Goal: Task Accomplishment & Management: Complete application form

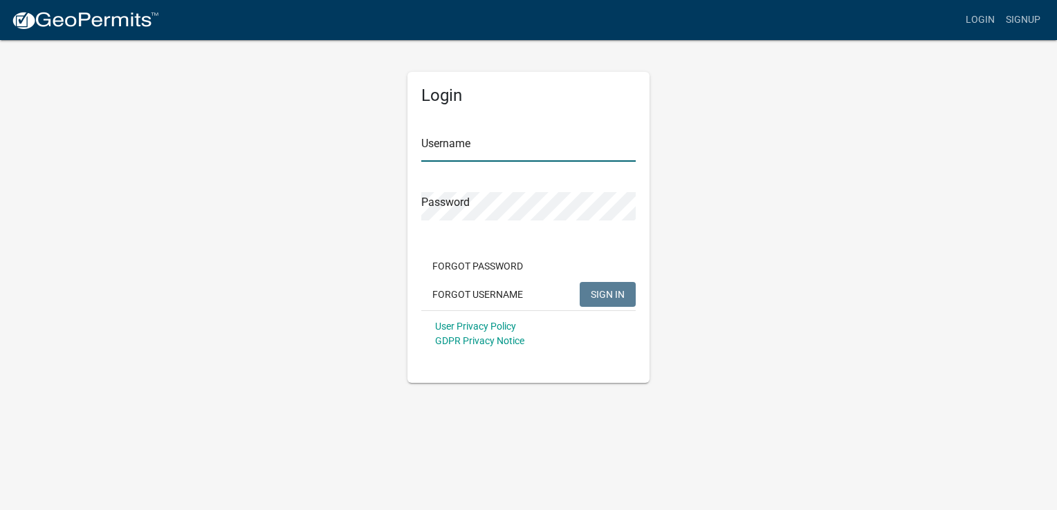
click at [490, 145] on input "Username" at bounding box center [528, 147] width 214 height 28
paste input "Licensure"
type input "Licensure"
click at [512, 221] on form "Username Licensure Password Forgot Password Forgot Username SIGN IN User Privac…" at bounding box center [528, 235] width 214 height 243
click at [613, 292] on span "SIGN IN" at bounding box center [608, 293] width 34 height 11
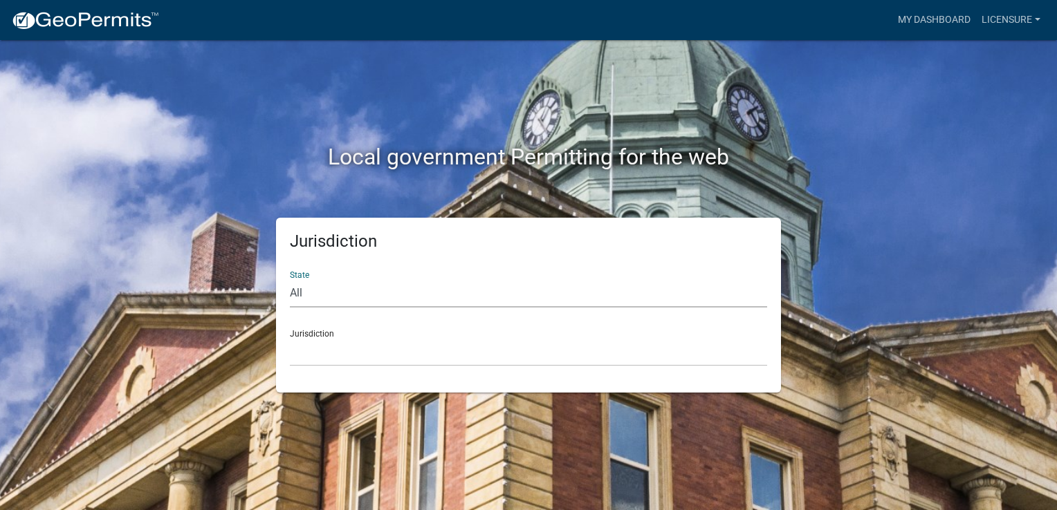
click at [495, 303] on select "All Colorado Georgia Indiana Iowa Kansas Minnesota Ohio South Carolina Wisconsin" at bounding box center [528, 293] width 477 height 28
select select "Georgia"
click at [290, 279] on select "All Colorado Georgia Indiana Iowa Kansas Minnesota Ohio South Carolina Wisconsin" at bounding box center [528, 293] width 477 height 28
click at [429, 362] on select "Carroll County, Georgia Cook County, Georgia Crawford County, Georgia Gilmer Co…" at bounding box center [528, 352] width 477 height 28
click at [362, 365] on select "Carroll County, Georgia Cook County, Georgia Crawford County, Georgia Gilmer Co…" at bounding box center [528, 352] width 477 height 28
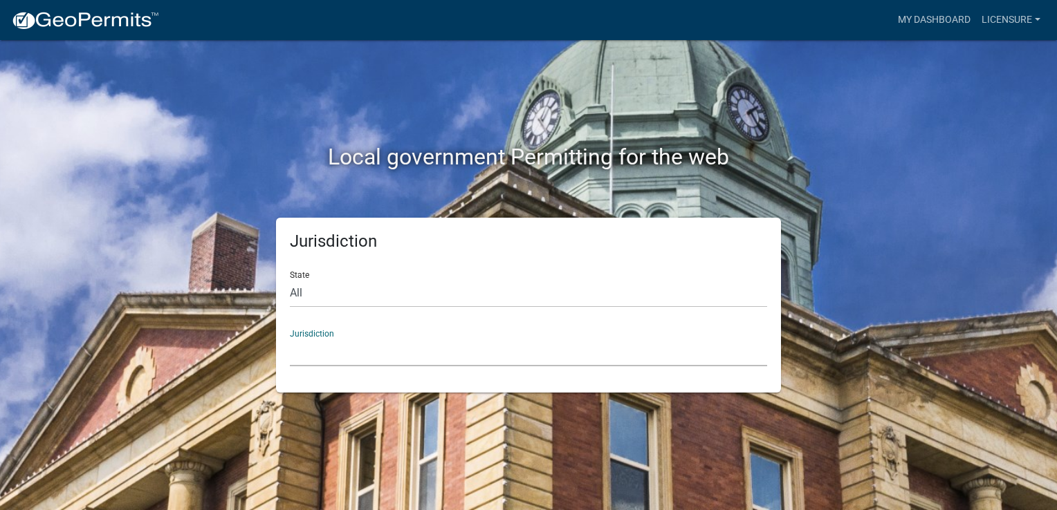
click at [335, 351] on select "Carroll County, Georgia Cook County, Georgia Crawford County, Georgia Gilmer Co…" at bounding box center [528, 352] width 477 height 28
click at [885, 254] on div "Jurisdiction State All Colorado Georgia Indiana Iowa Kansas Minnesota Ohio Sout…" at bounding box center [528, 305] width 788 height 175
click at [307, 353] on select "Carroll County, Georgia Cook County, Georgia Crawford County, Georgia Gilmer Co…" at bounding box center [528, 352] width 477 height 28
click at [367, 351] on select "Carroll County, Georgia Cook County, Georgia Crawford County, Georgia Gilmer Co…" at bounding box center [528, 352] width 477 height 28
click at [434, 305] on select "All Colorado Georgia Indiana Iowa Kansas Minnesota Ohio South Carolina Wisconsin" at bounding box center [528, 293] width 477 height 28
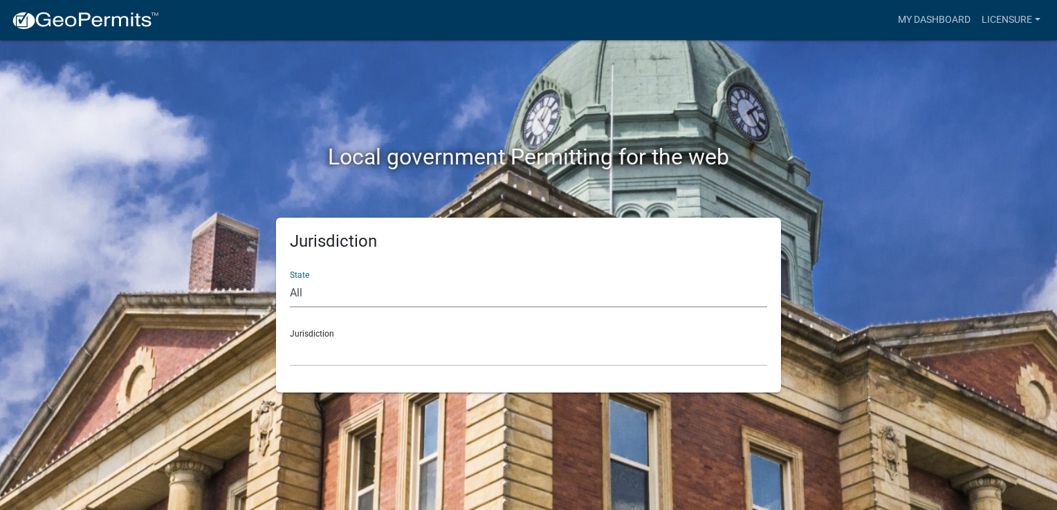
click at [429, 297] on select "All Colorado Georgia Indiana Iowa Kansas Minnesota Ohio South Carolina Wisconsin" at bounding box center [528, 293] width 477 height 28
click at [720, 352] on select "Custer County, Colorado Carroll County, Georgia Cook County, Georgia Crawford C…" at bounding box center [528, 352] width 477 height 28
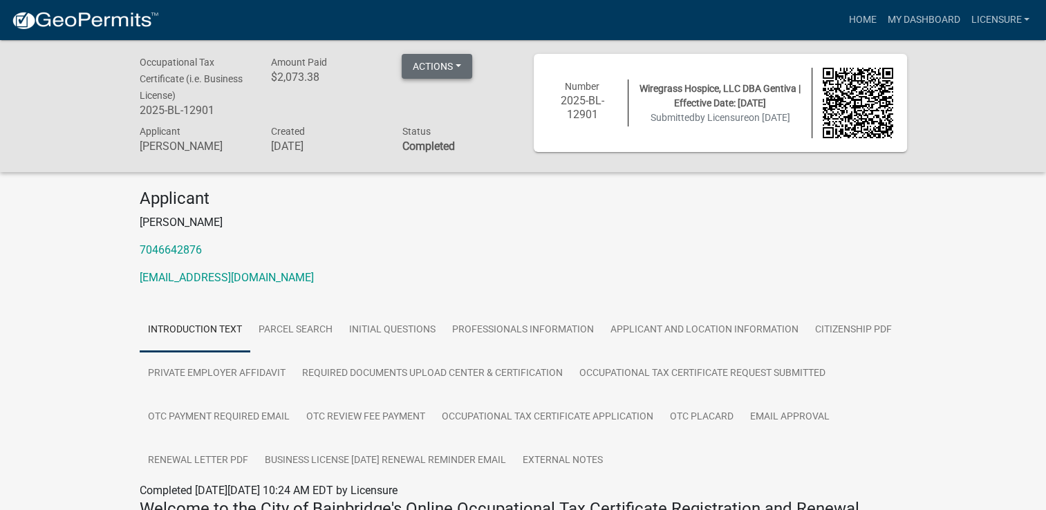
click at [436, 71] on button "Actions" at bounding box center [437, 66] width 71 height 25
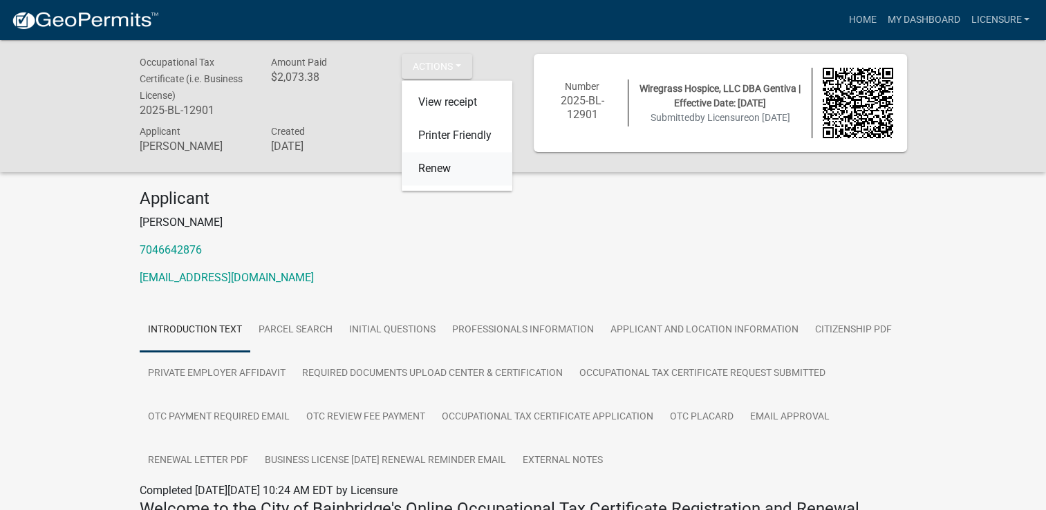
click at [435, 174] on link "Renew" at bounding box center [457, 169] width 111 height 33
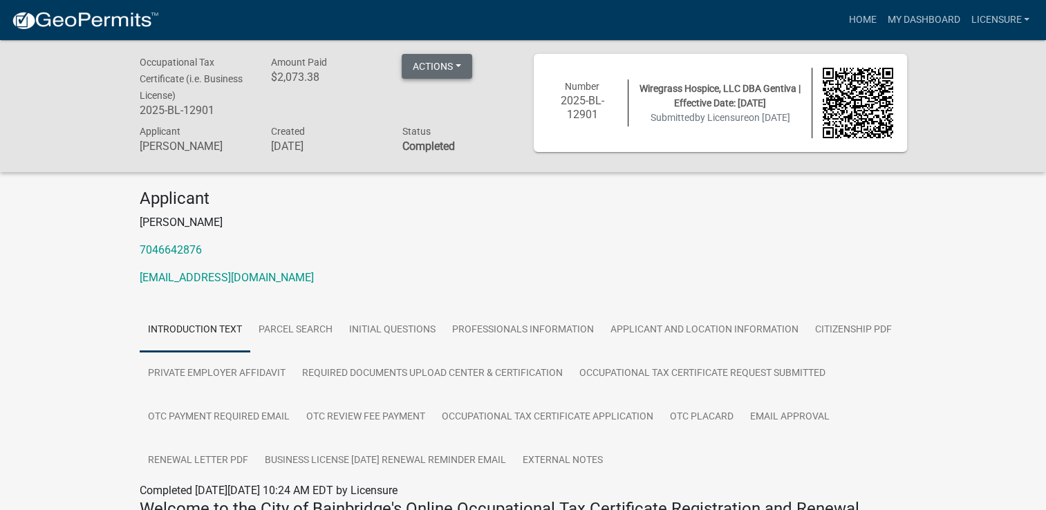
click at [431, 61] on button "Actions" at bounding box center [437, 66] width 71 height 25
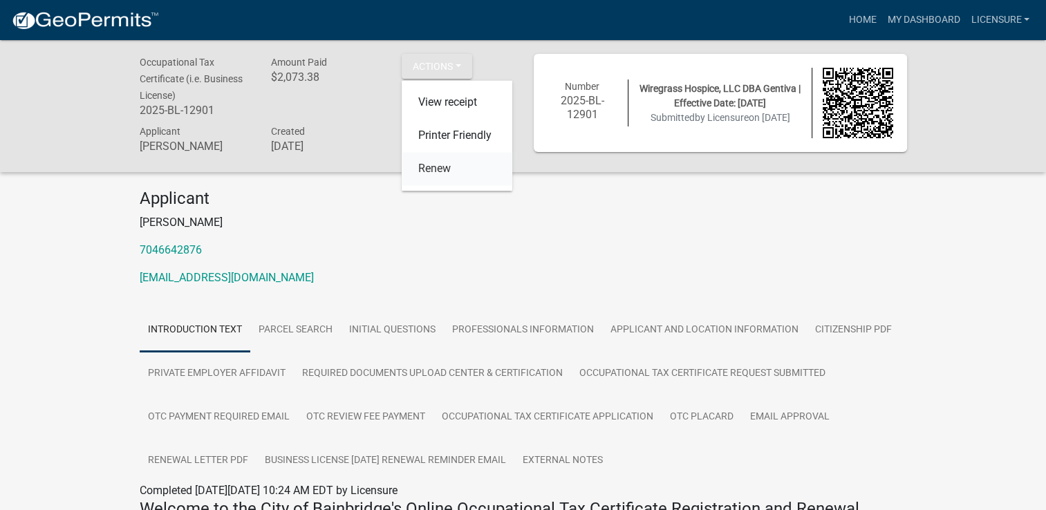
click at [435, 169] on link "Renew" at bounding box center [457, 169] width 111 height 33
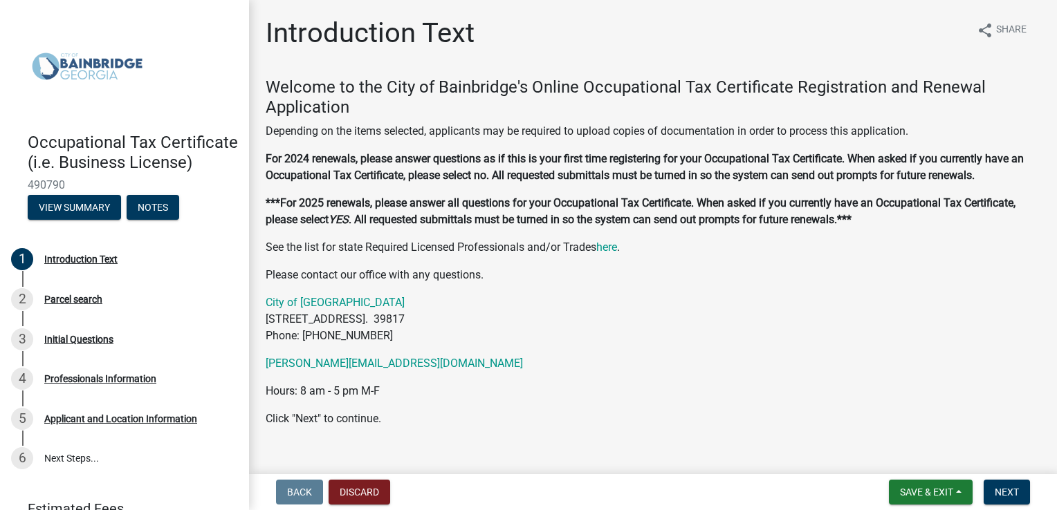
drag, startPoint x: 755, startPoint y: 367, endPoint x: 694, endPoint y: 330, distance: 70.5
click at [694, 330] on p "City of Bainbridge [STREET_ADDRESS]. 39817 Phone: [PHONE_NUMBER]" at bounding box center [653, 320] width 775 height 50
click at [658, 400] on div "Welcome to the City of Bainbridge's Online Occupational Tax Certificate Registr…" at bounding box center [653, 252] width 775 height 350
click at [1004, 494] on span "Next" at bounding box center [1007, 492] width 24 height 11
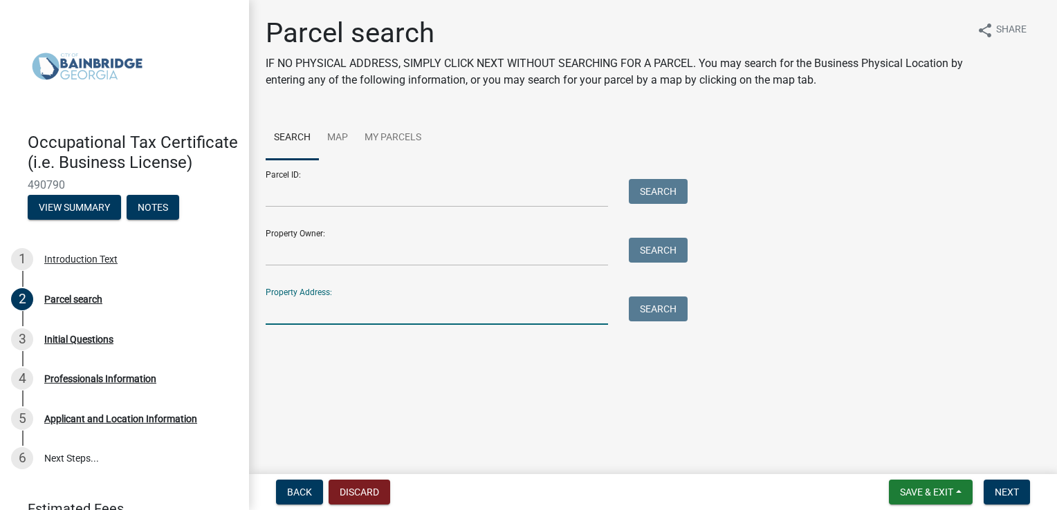
click at [540, 307] on input "Property Address:" at bounding box center [437, 311] width 342 height 28
paste input "[STREET_ADDRESS][PERSON_NAME]"
type input "[STREET_ADDRESS][PERSON_NAME]"
click at [661, 311] on button "Search" at bounding box center [658, 309] width 59 height 25
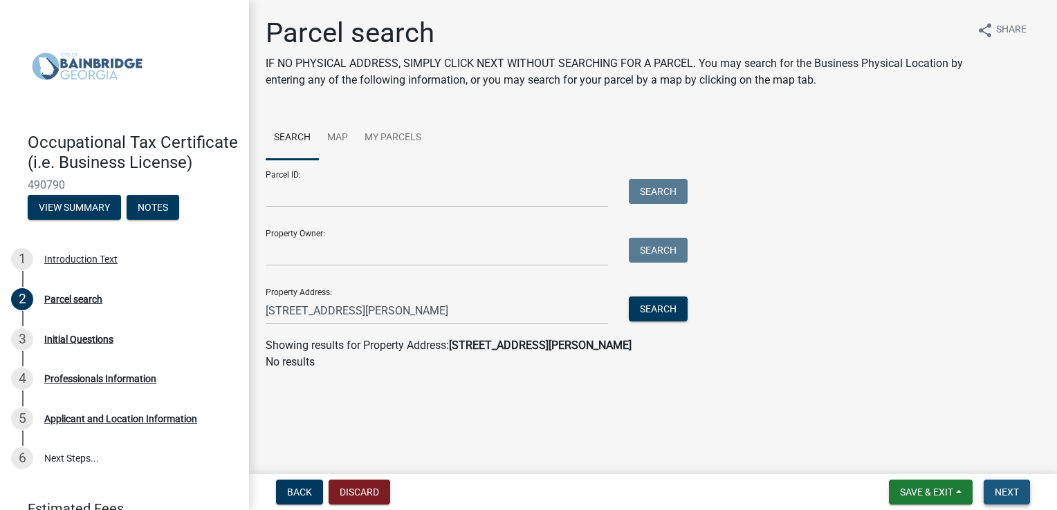
click at [1015, 493] on span "Next" at bounding box center [1007, 492] width 24 height 11
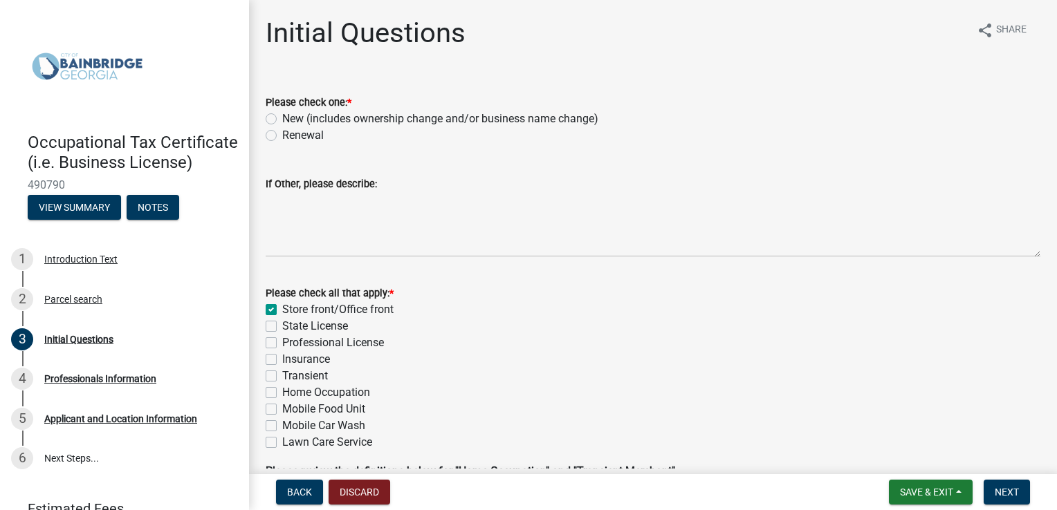
click at [282, 140] on label "Renewal" at bounding box center [302, 135] width 41 height 17
click at [282, 136] on input "Renewal" at bounding box center [286, 131] width 9 height 9
radio input "true"
click at [282, 140] on label "Renewal" at bounding box center [302, 135] width 41 height 17
click at [282, 136] on input "Renewal" at bounding box center [286, 131] width 9 height 9
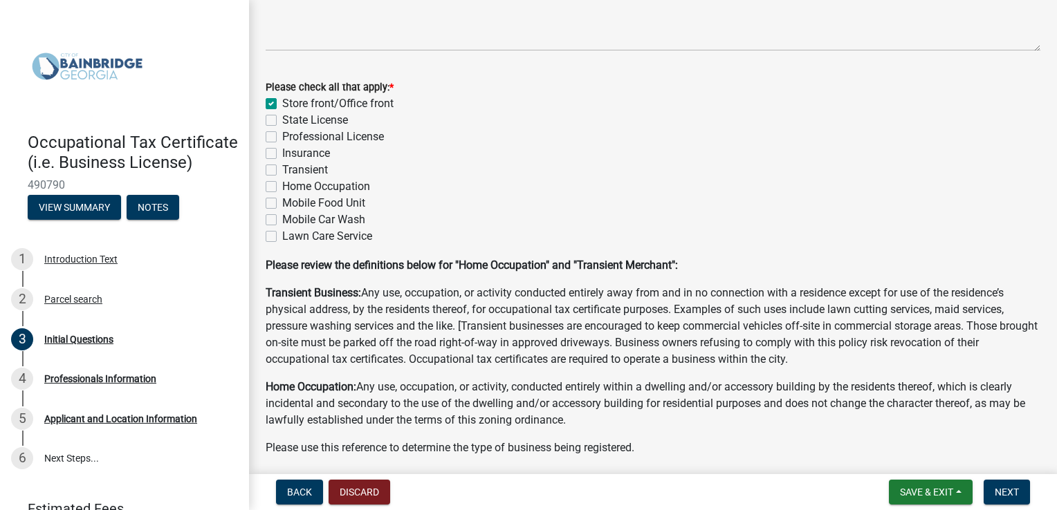
scroll to position [258, 0]
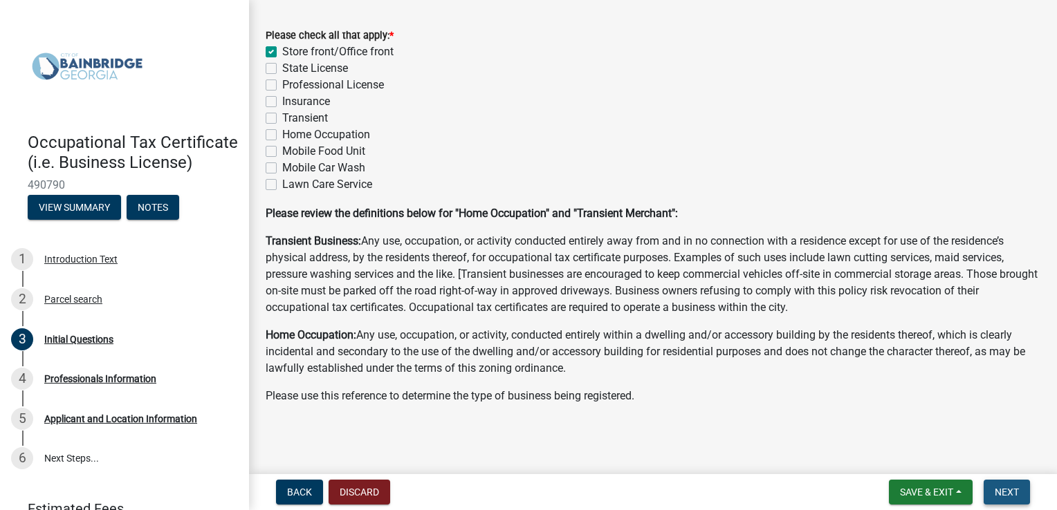
click at [1017, 491] on span "Next" at bounding box center [1007, 492] width 24 height 11
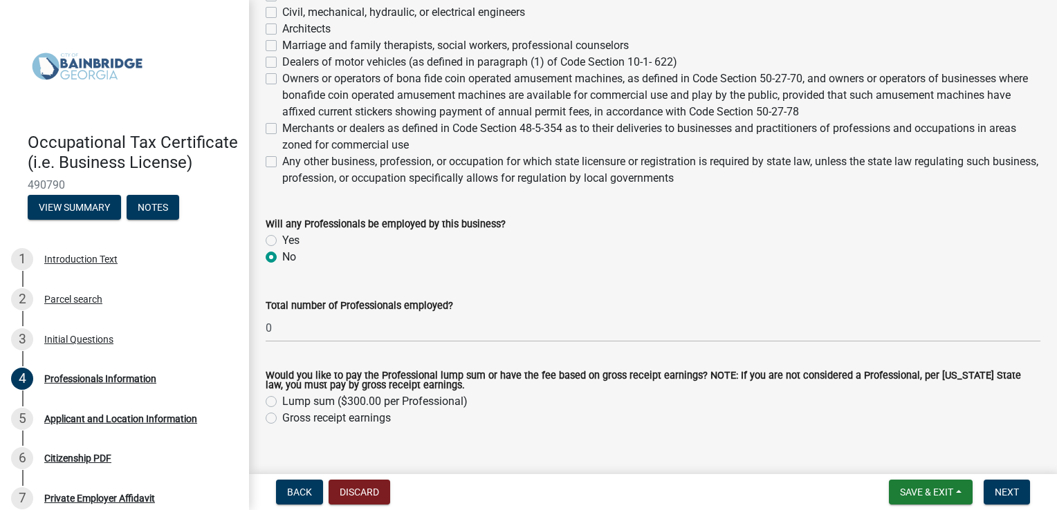
scroll to position [649, 0]
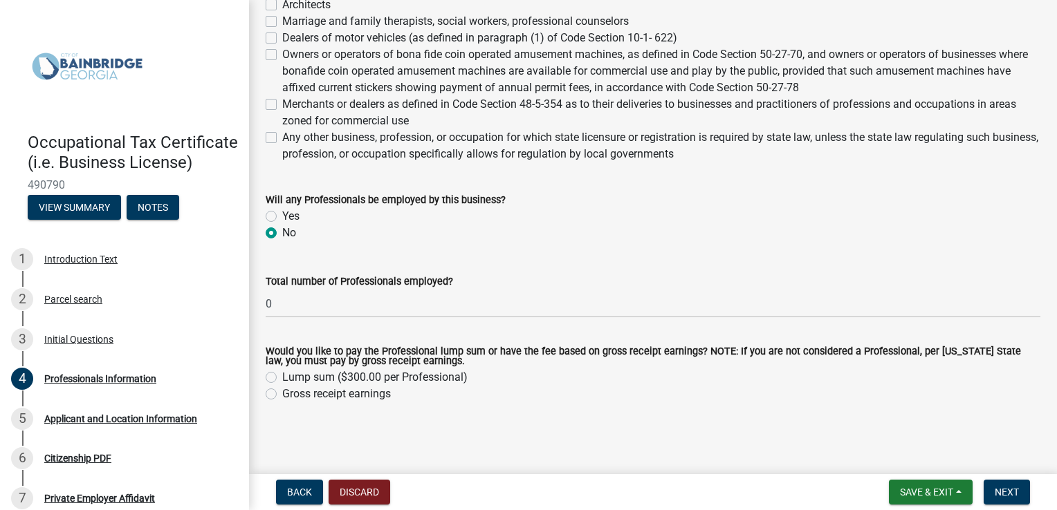
click at [282, 394] on label "Gross receipt earnings" at bounding box center [336, 394] width 109 height 17
click at [282, 394] on input "Gross receipt earnings" at bounding box center [286, 390] width 9 height 9
radio input "true"
click at [1006, 498] on button "Next" at bounding box center [1007, 492] width 46 height 25
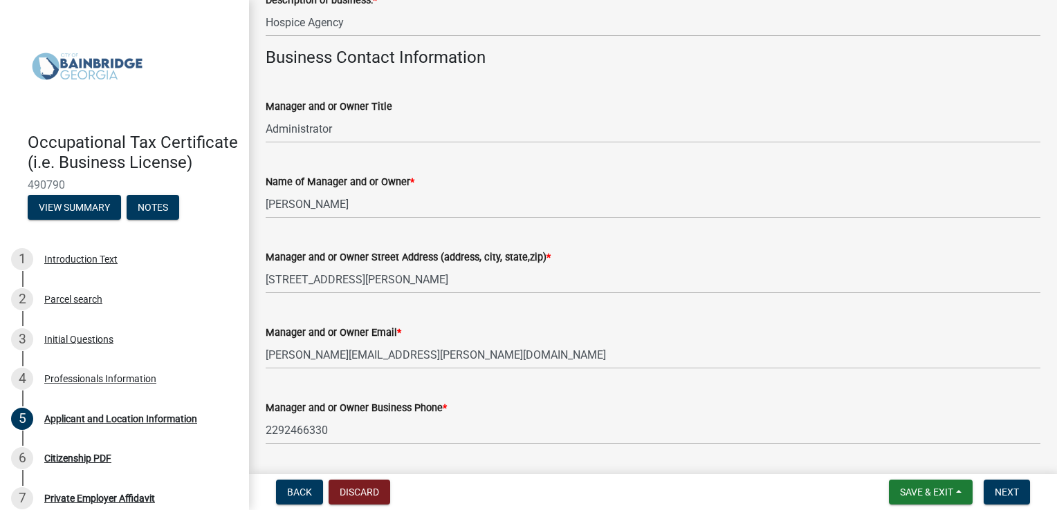
scroll to position [461, 0]
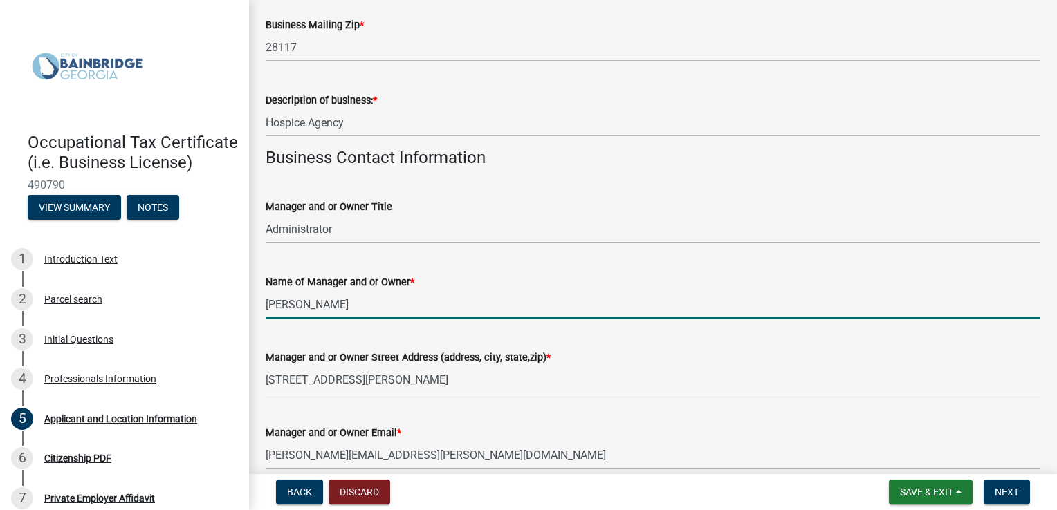
click at [347, 292] on input "[PERSON_NAME]" at bounding box center [653, 304] width 775 height 28
type input "D"
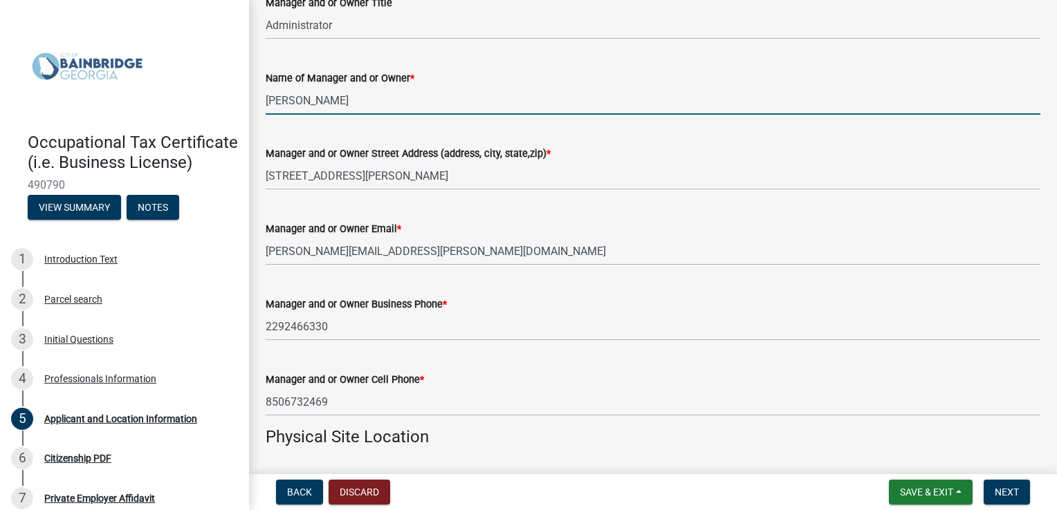
scroll to position [692, 0]
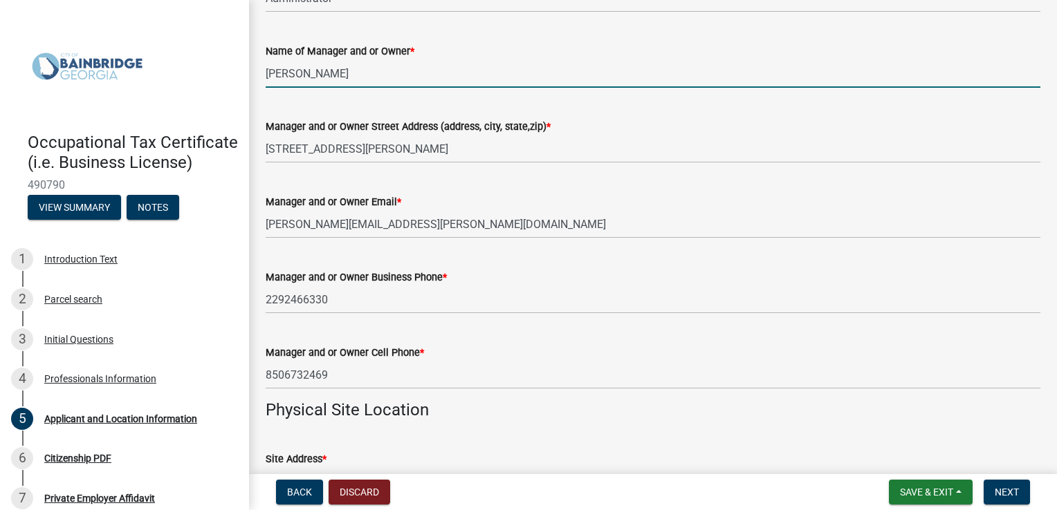
type input "[PERSON_NAME]"
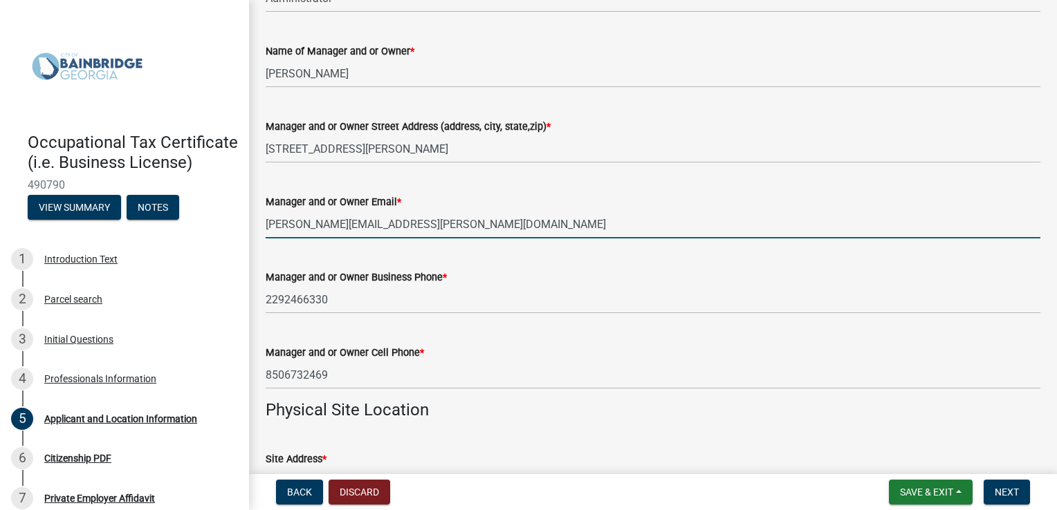
click at [371, 223] on input "[PERSON_NAME][EMAIL_ADDRESS][PERSON_NAME][DOMAIN_NAME]" at bounding box center [653, 224] width 775 height 28
click at [371, 225] on input "[PERSON_NAME][EMAIL_ADDRESS][PERSON_NAME][DOMAIN_NAME]" at bounding box center [653, 224] width 775 height 28
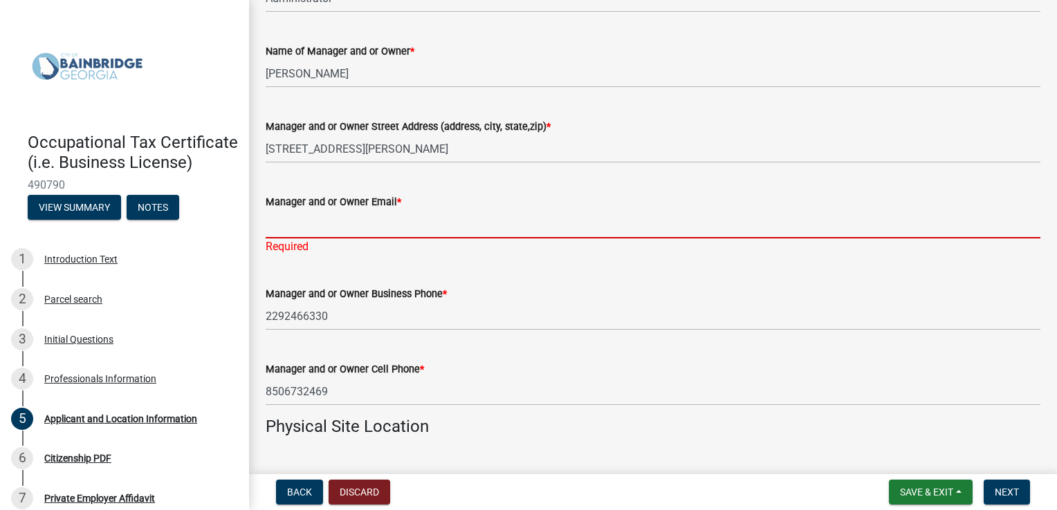
click at [311, 225] on input "Manager and or Owner Email *" at bounding box center [653, 224] width 775 height 28
paste input "[PERSON_NAME][EMAIL_ADDRESS][PERSON_NAME][DOMAIN_NAME]"
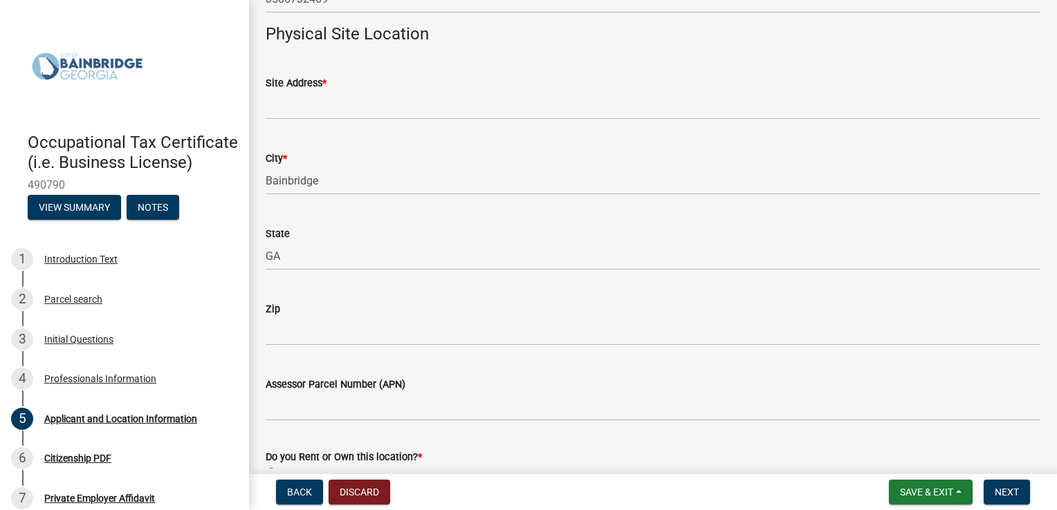
scroll to position [1037, 0]
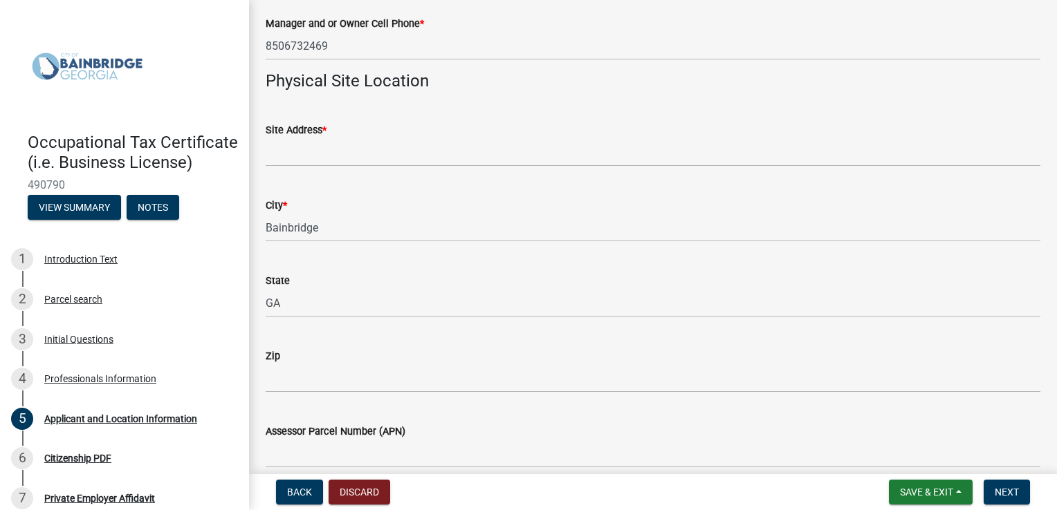
type input "[PERSON_NAME][EMAIL_ADDRESS][PERSON_NAME][DOMAIN_NAME]"
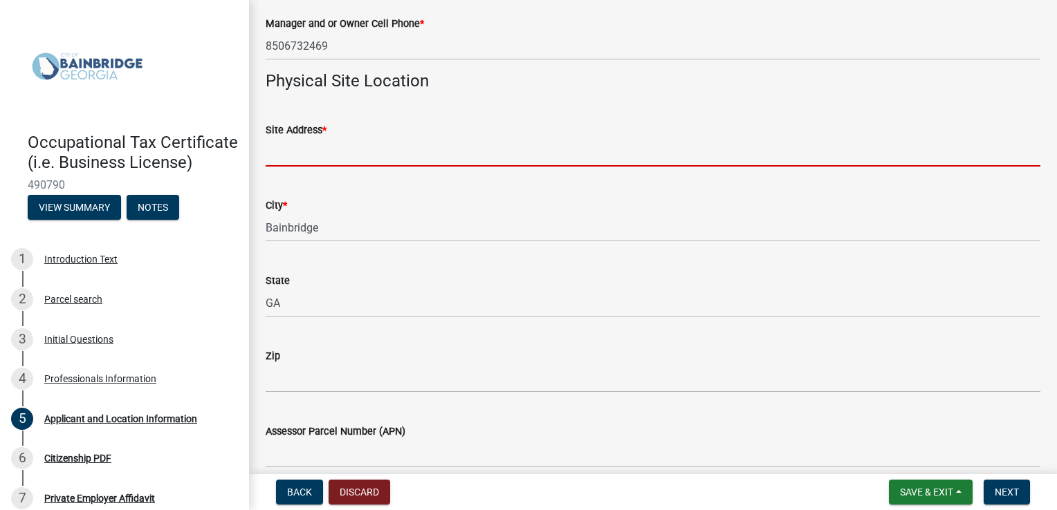
click at [338, 160] on input "Site Address *" at bounding box center [653, 152] width 775 height 28
paste input "[STREET_ADDRESS][PERSON_NAME]"
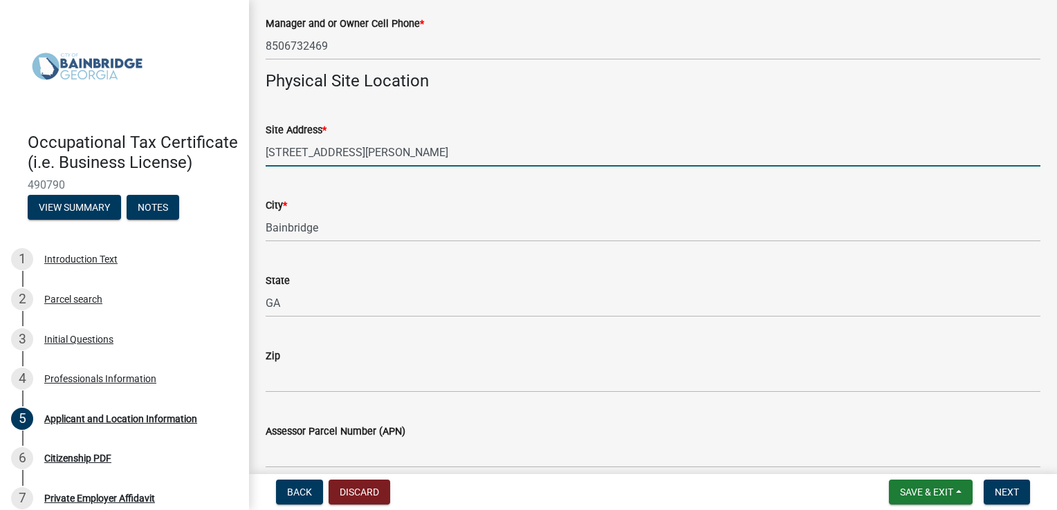
type input "[STREET_ADDRESS][PERSON_NAME]"
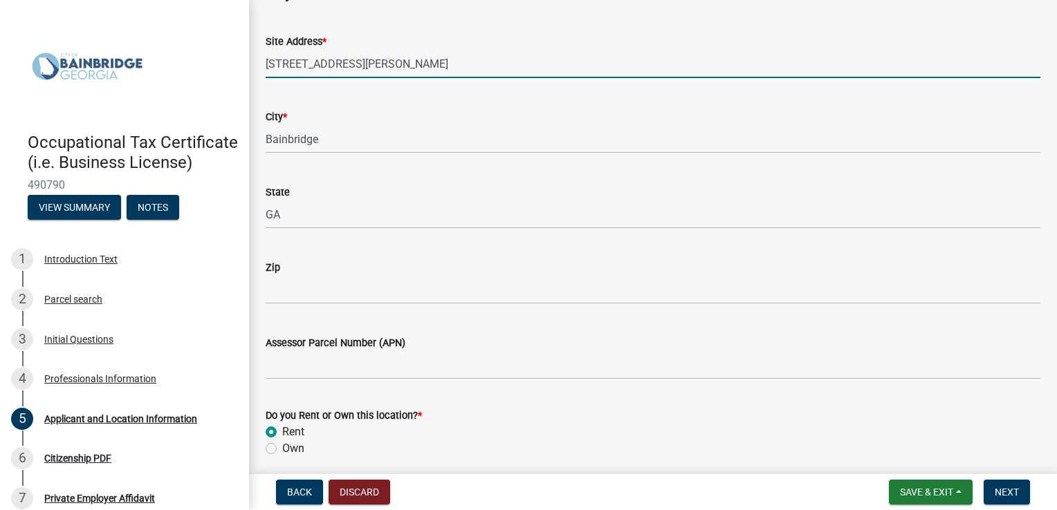
scroll to position [1136, 0]
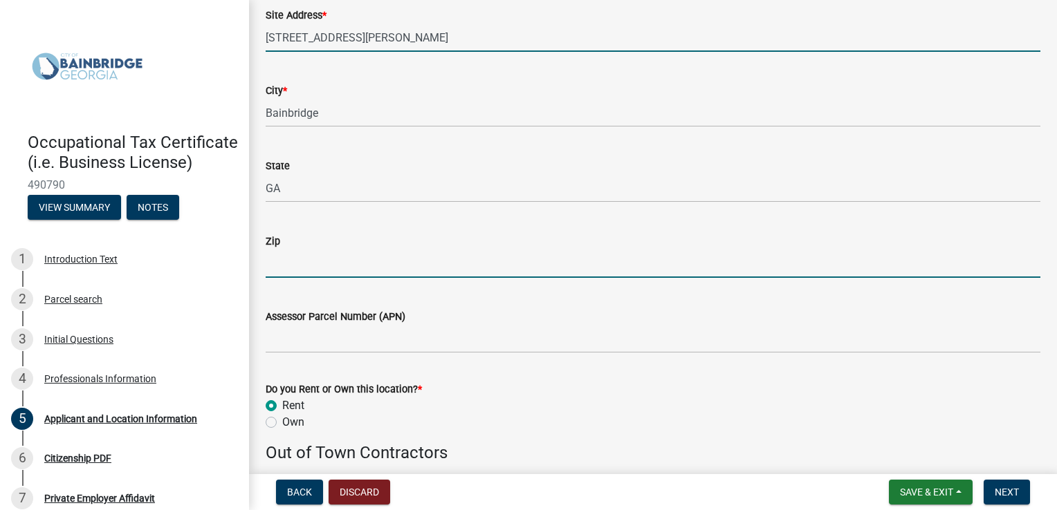
click at [301, 257] on input "Zip" at bounding box center [653, 264] width 775 height 28
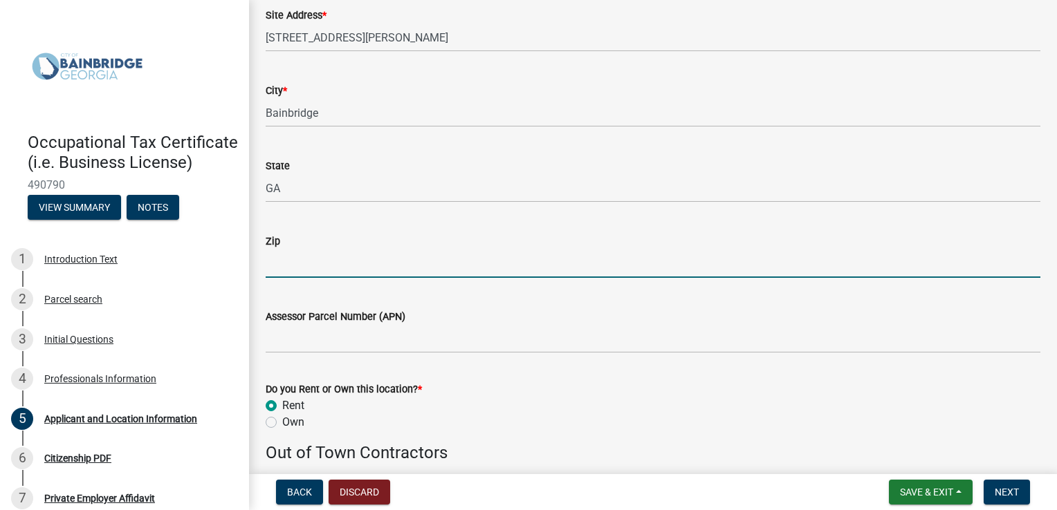
paste input "39819-4058"
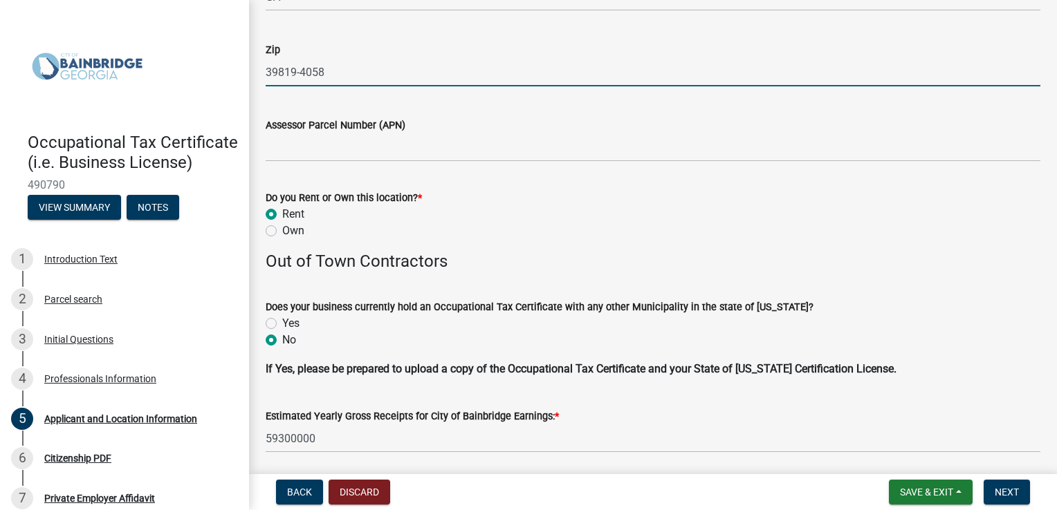
scroll to position [1367, 0]
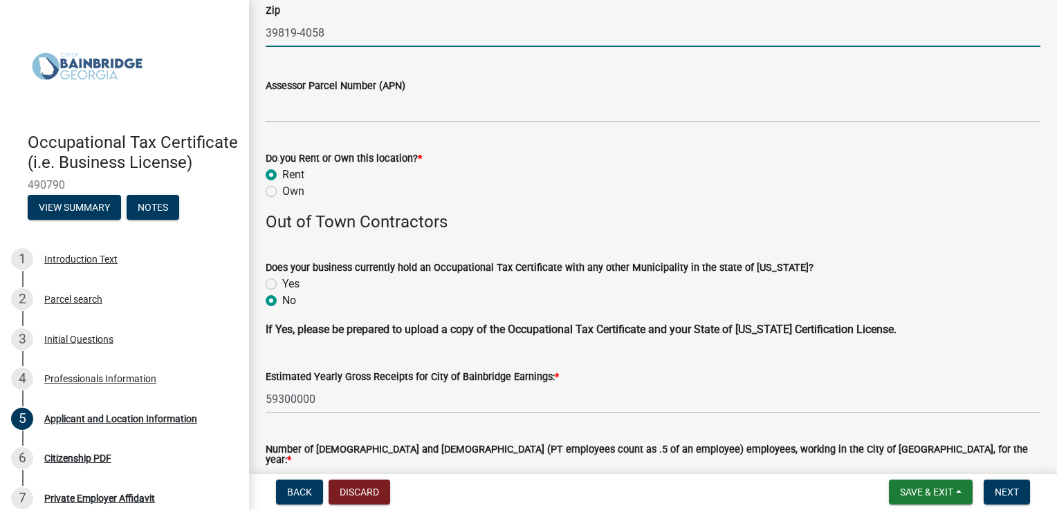
type input "39819-4058"
click at [282, 285] on label "Yes" at bounding box center [290, 284] width 17 height 17
click at [282, 285] on input "Yes" at bounding box center [286, 280] width 9 height 9
radio input "true"
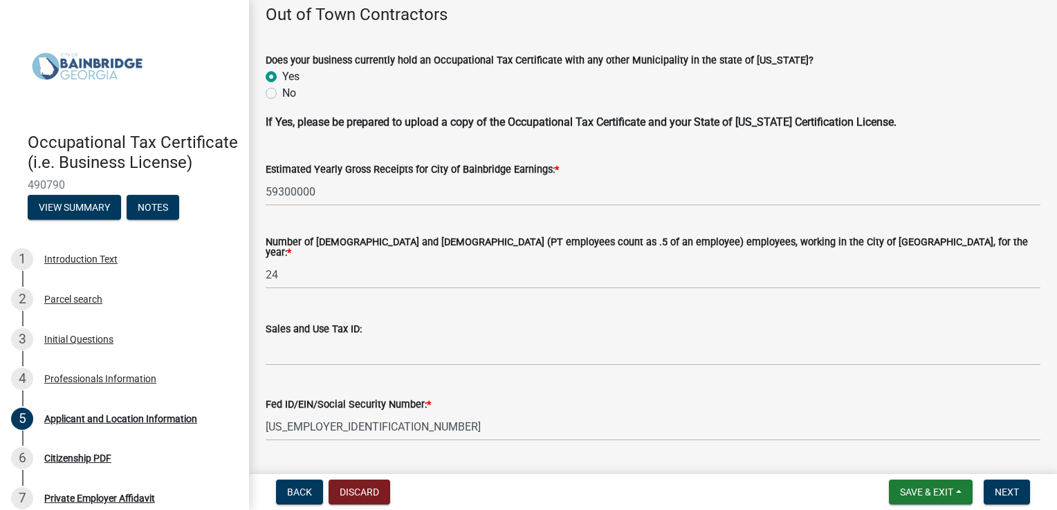
scroll to position [1597, 0]
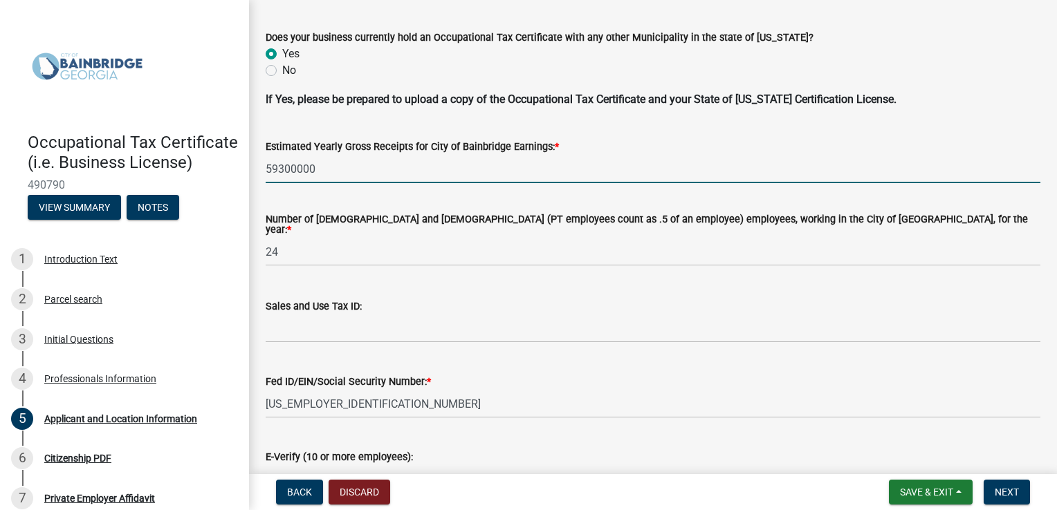
click at [351, 160] on input "59300000" at bounding box center [653, 169] width 775 height 28
paste input "4704648.34"
type input "4704648.34"
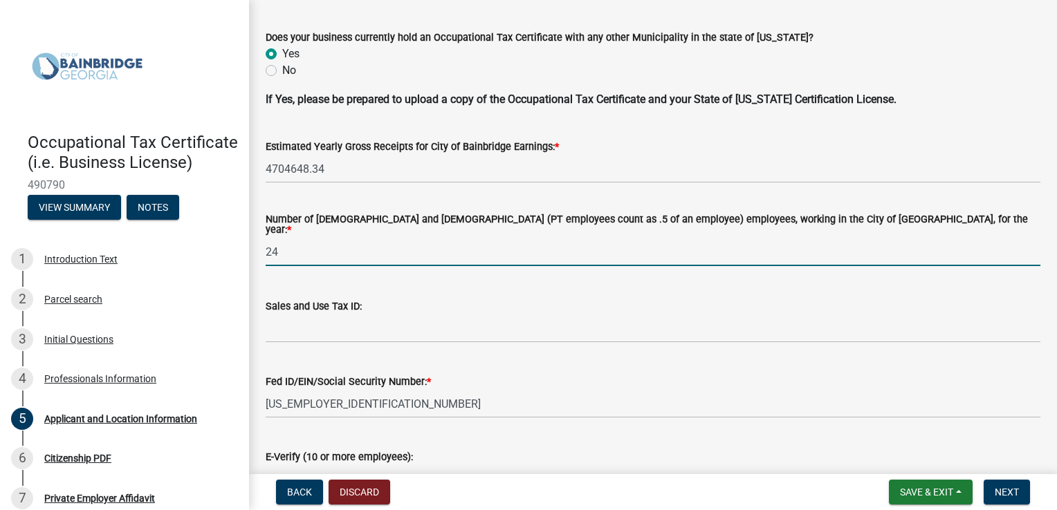
click at [330, 243] on input "24" at bounding box center [653, 252] width 775 height 28
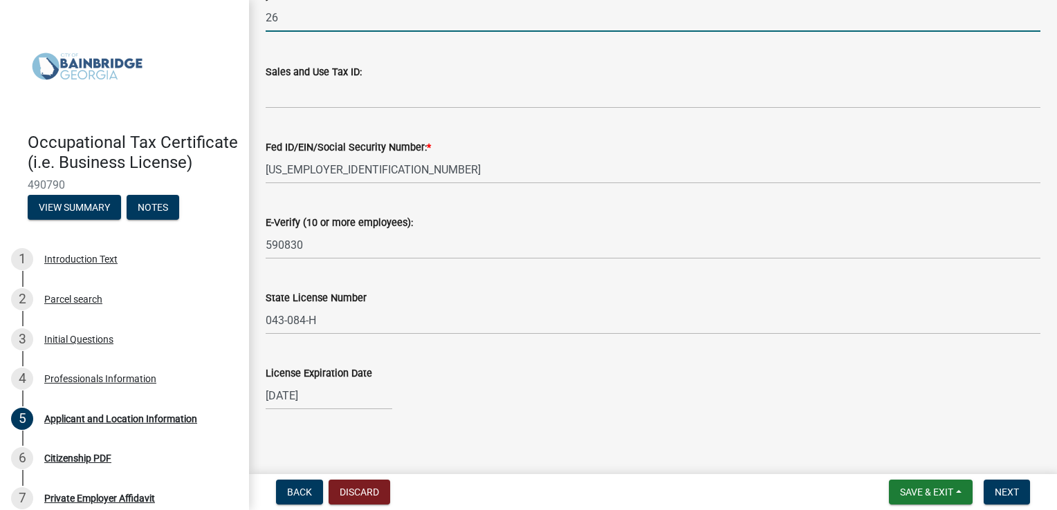
scroll to position [1833, 0]
type input "26"
click at [1006, 487] on span "Next" at bounding box center [1007, 492] width 24 height 11
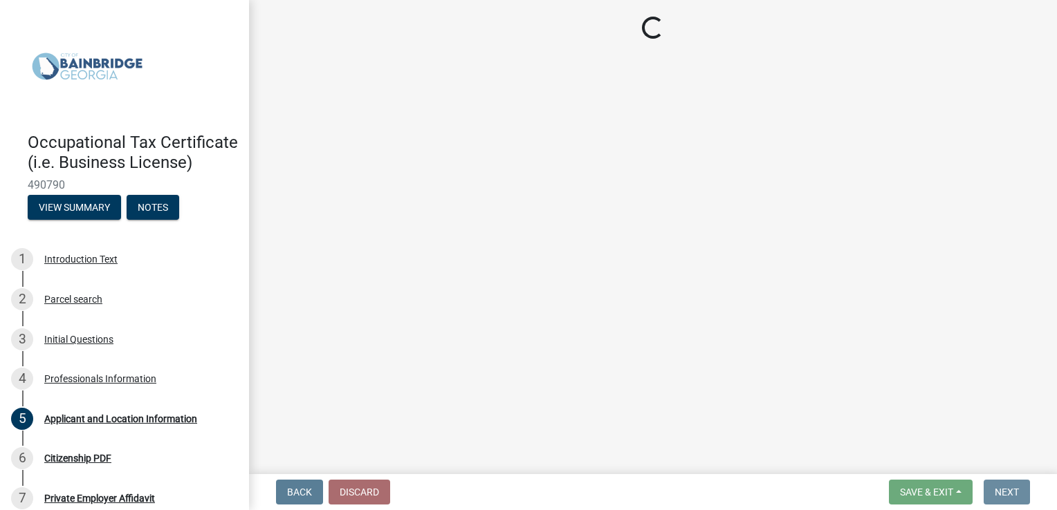
scroll to position [0, 0]
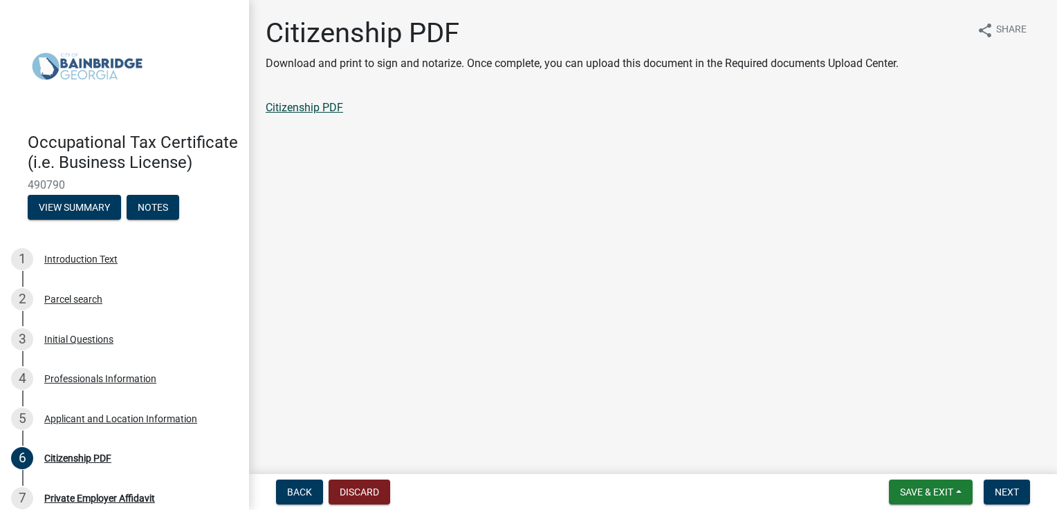
click at [329, 107] on link "Citizenship PDF" at bounding box center [304, 107] width 77 height 13
click at [1003, 489] on span "Next" at bounding box center [1007, 492] width 24 height 11
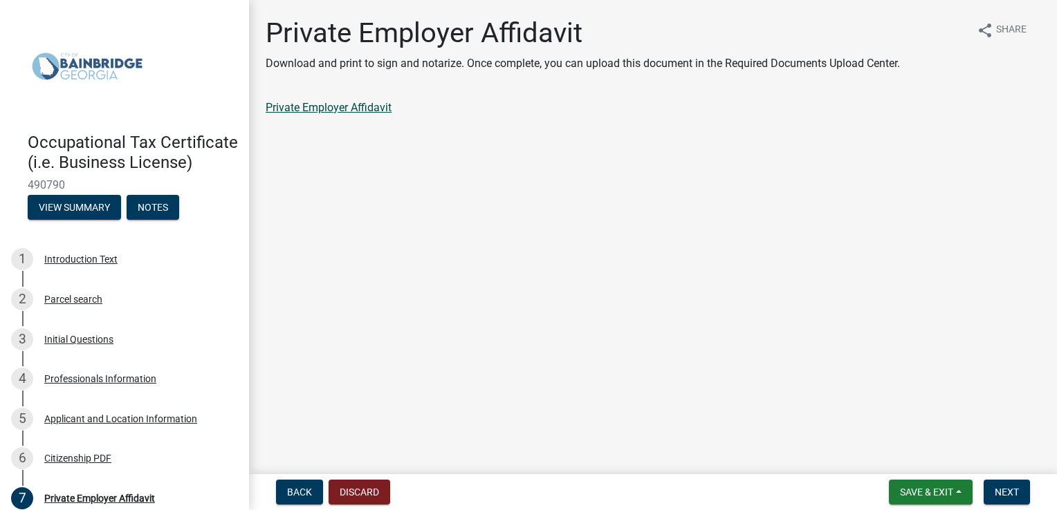
click at [324, 112] on link "Private Employer Affidavit" at bounding box center [329, 107] width 126 height 13
click at [999, 491] on span "Next" at bounding box center [1007, 492] width 24 height 11
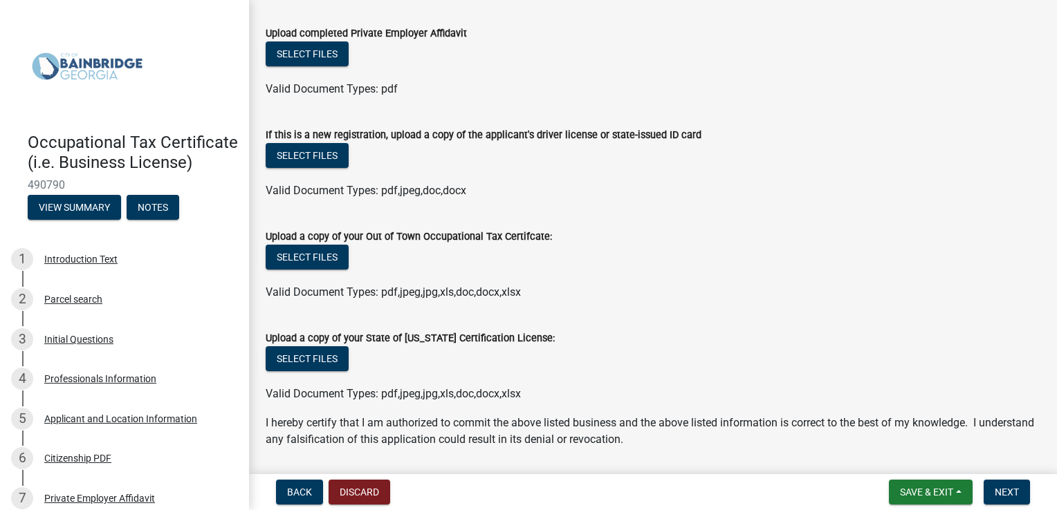
scroll to position [230, 0]
click at [304, 257] on button "Select files" at bounding box center [307, 256] width 83 height 25
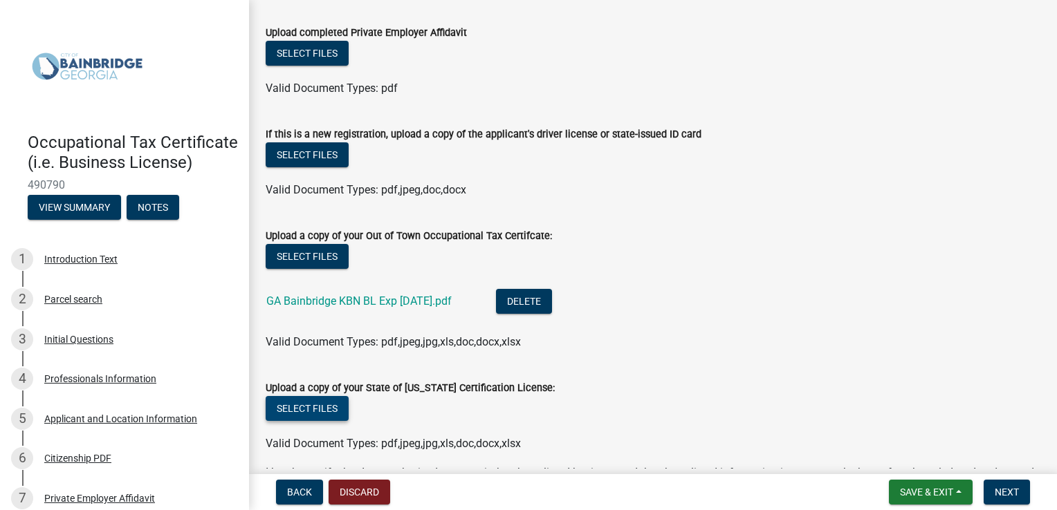
click at [324, 405] on button "Select files" at bounding box center [307, 408] width 83 height 25
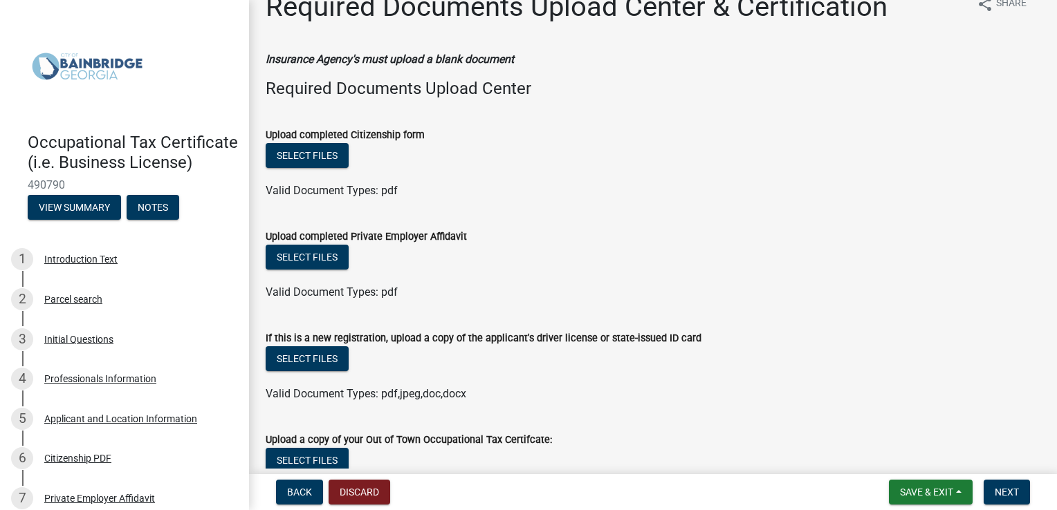
scroll to position [0, 0]
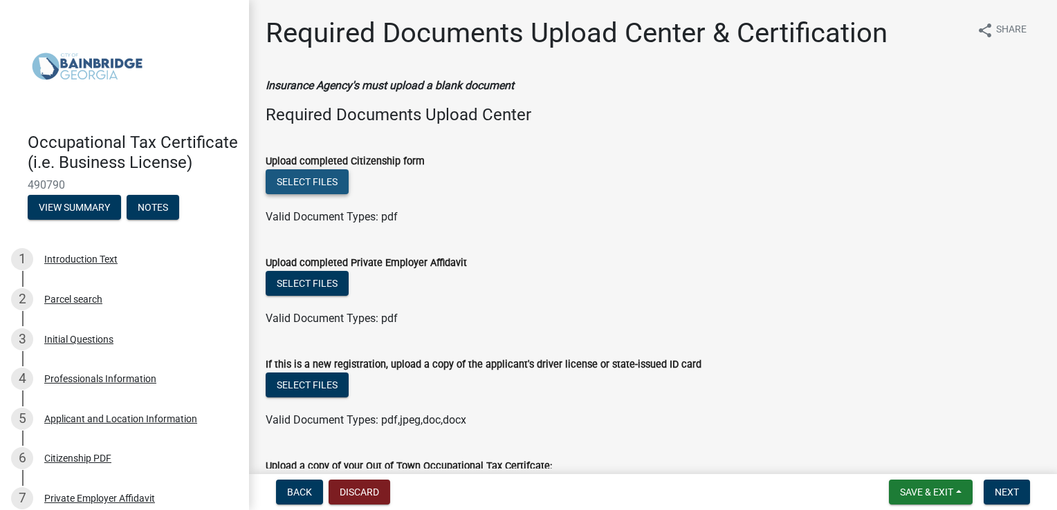
click at [333, 183] on button "Select files" at bounding box center [307, 181] width 83 height 25
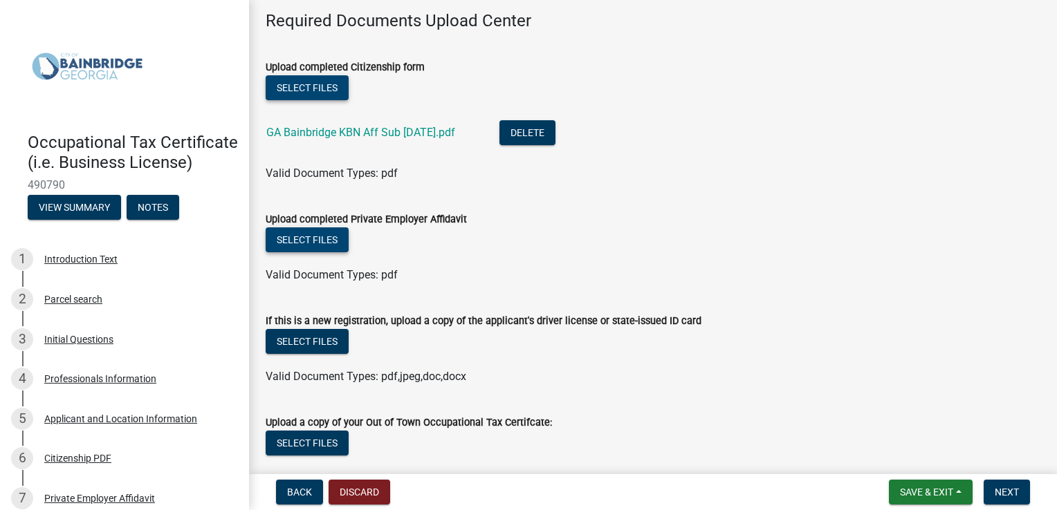
scroll to position [115, 0]
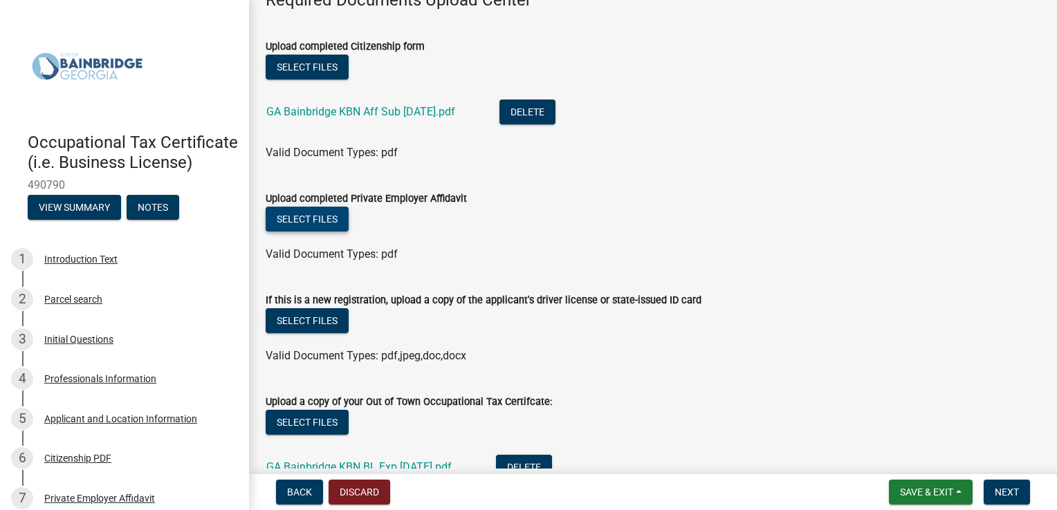
click at [298, 225] on button "Select files" at bounding box center [307, 219] width 83 height 25
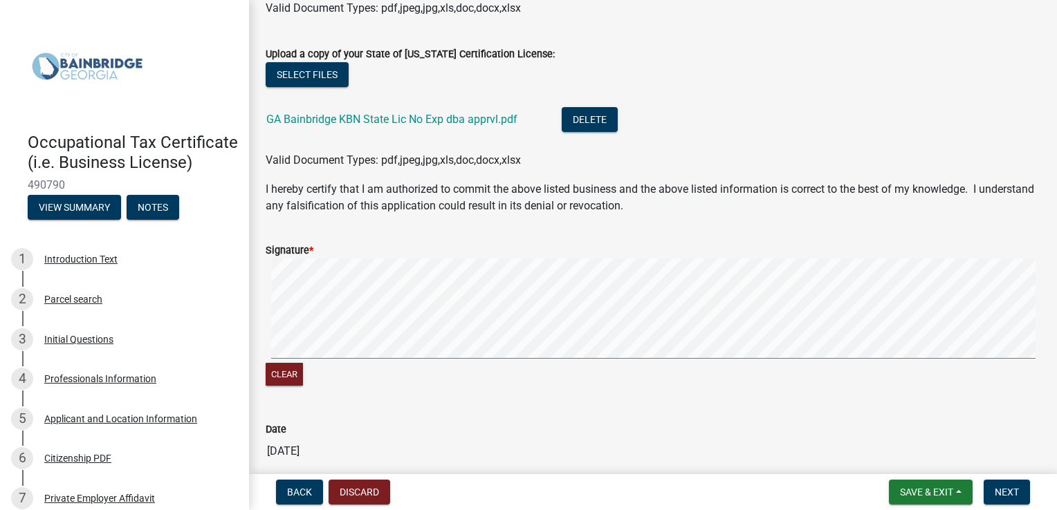
scroll to position [692, 0]
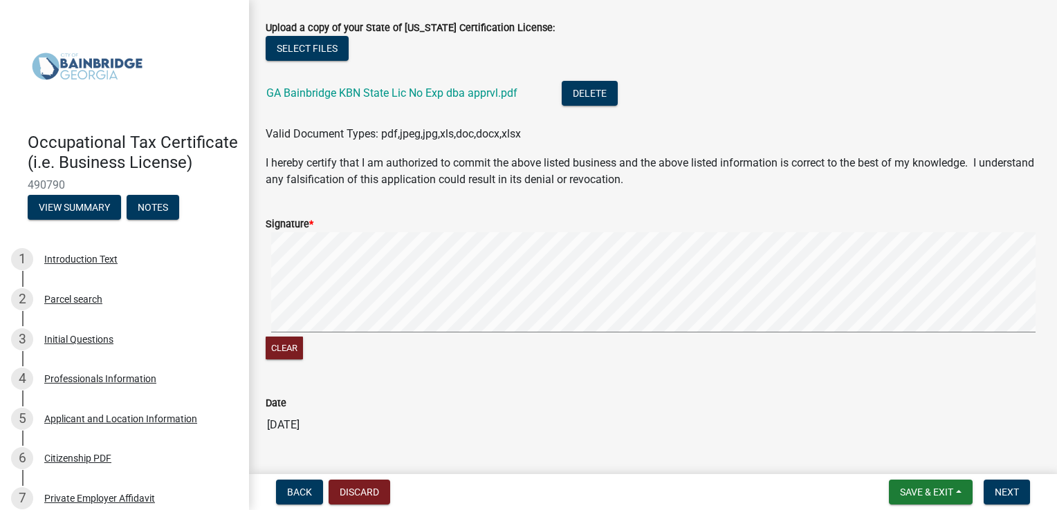
click at [293, 260] on div "Signature * Clear" at bounding box center [652, 281] width 795 height 164
click at [318, 266] on div "Signature * Clear" at bounding box center [652, 281] width 795 height 164
click at [312, 261] on div "Signature * Clear" at bounding box center [652, 281] width 795 height 164
click at [259, 314] on div "Signature * Clear" at bounding box center [652, 281] width 795 height 164
click at [285, 344] on button "Clear" at bounding box center [284, 348] width 37 height 23
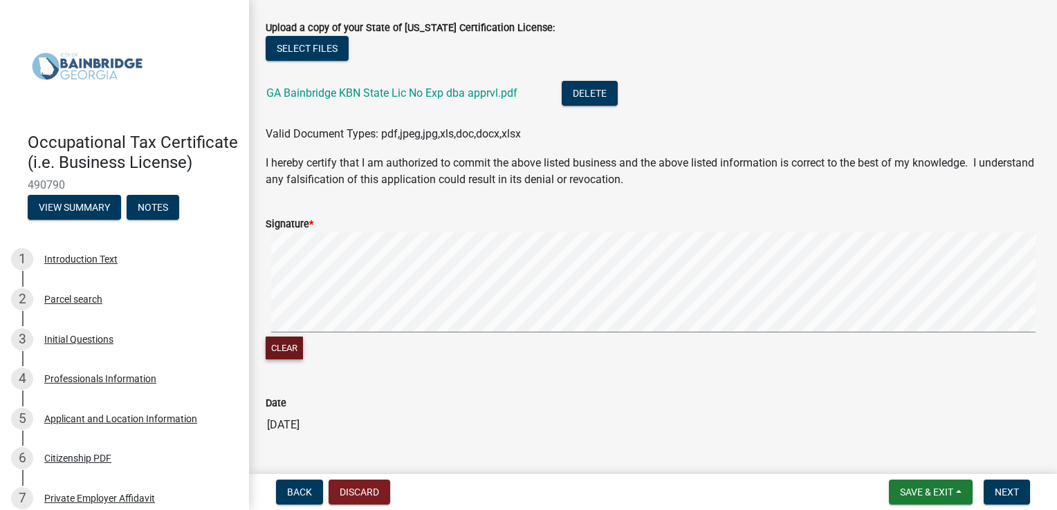
click at [263, 327] on div "Signature * Clear" at bounding box center [652, 281] width 795 height 164
click at [263, 321] on div "Signature * Clear" at bounding box center [652, 281] width 795 height 164
drag, startPoint x: 279, startPoint y: 344, endPoint x: 284, endPoint y: 334, distance: 10.8
click at [279, 343] on button "Clear" at bounding box center [284, 348] width 37 height 23
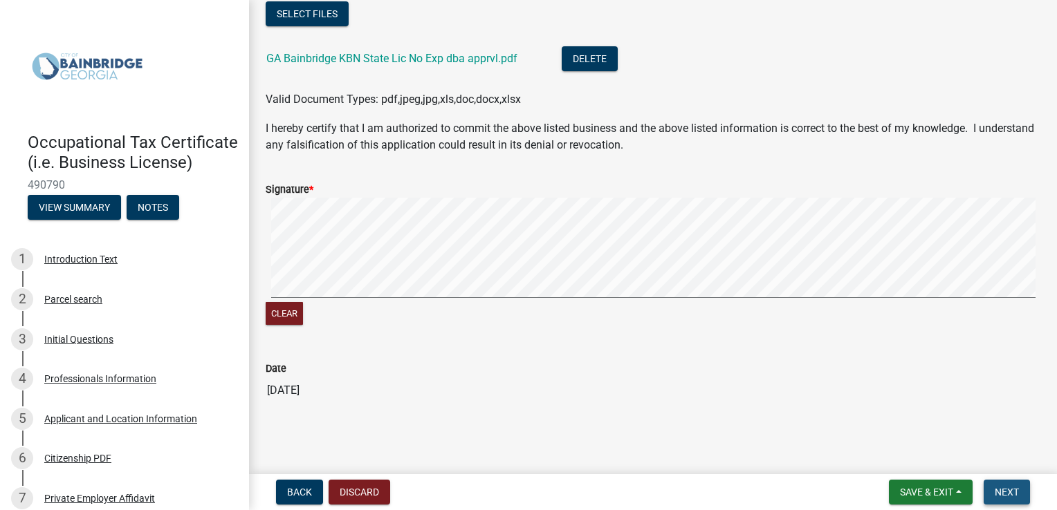
click at [996, 492] on span "Next" at bounding box center [1007, 492] width 24 height 11
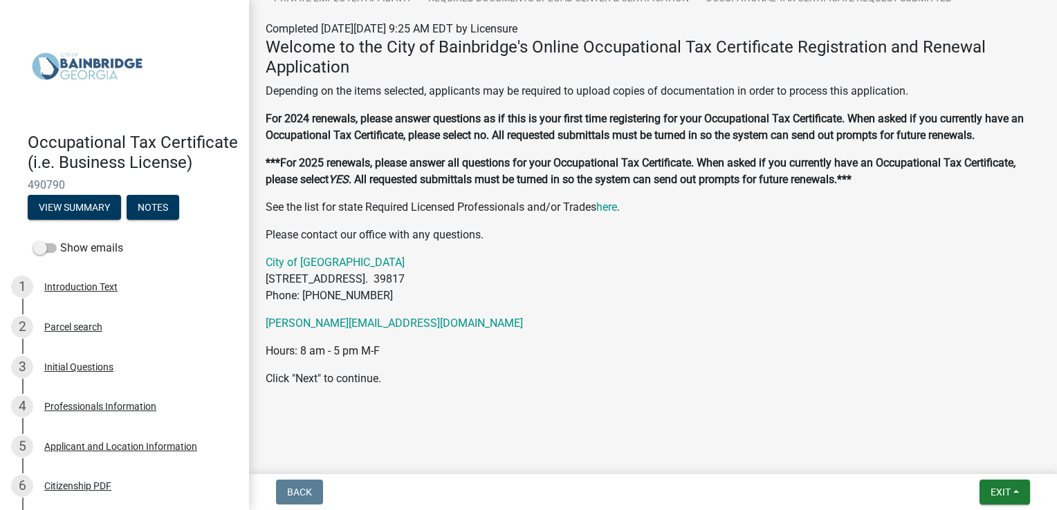
scroll to position [56, 0]
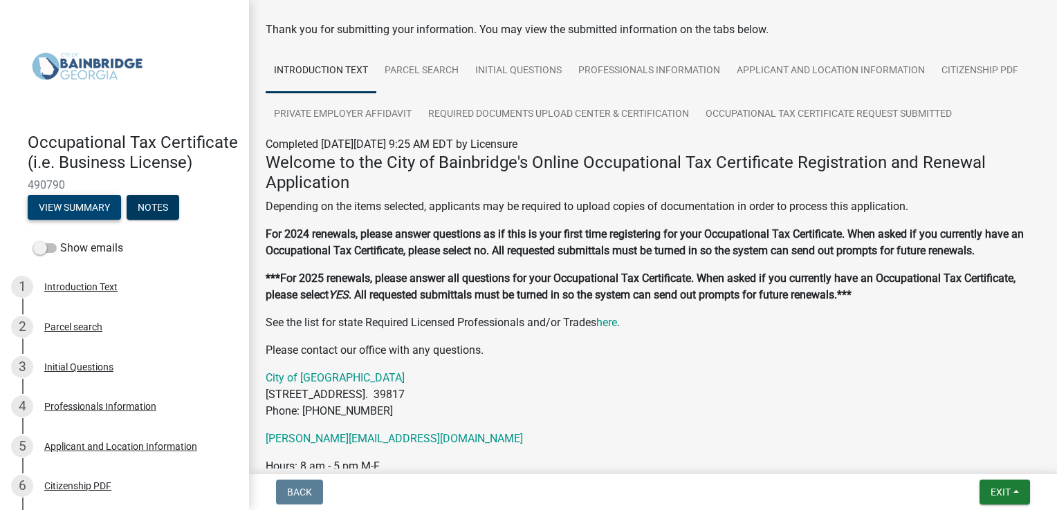
click at [96, 220] on button "View Summary" at bounding box center [74, 207] width 93 height 25
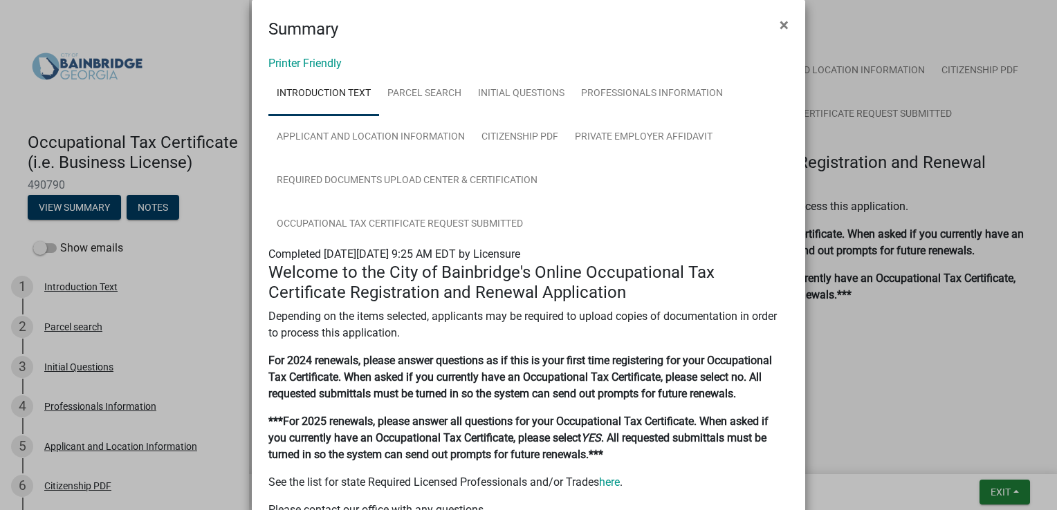
scroll to position [0, 0]
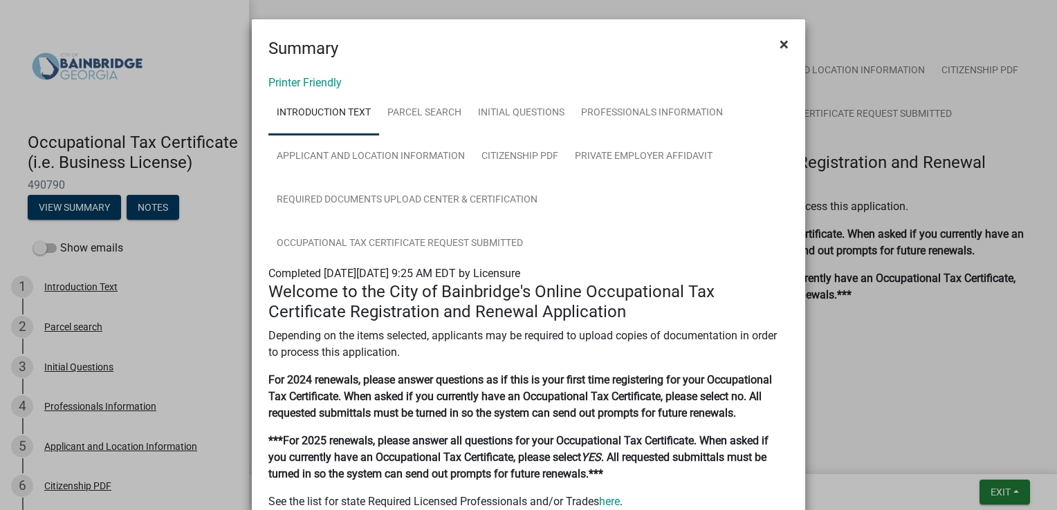
click at [779, 45] on span "×" at bounding box center [783, 44] width 9 height 19
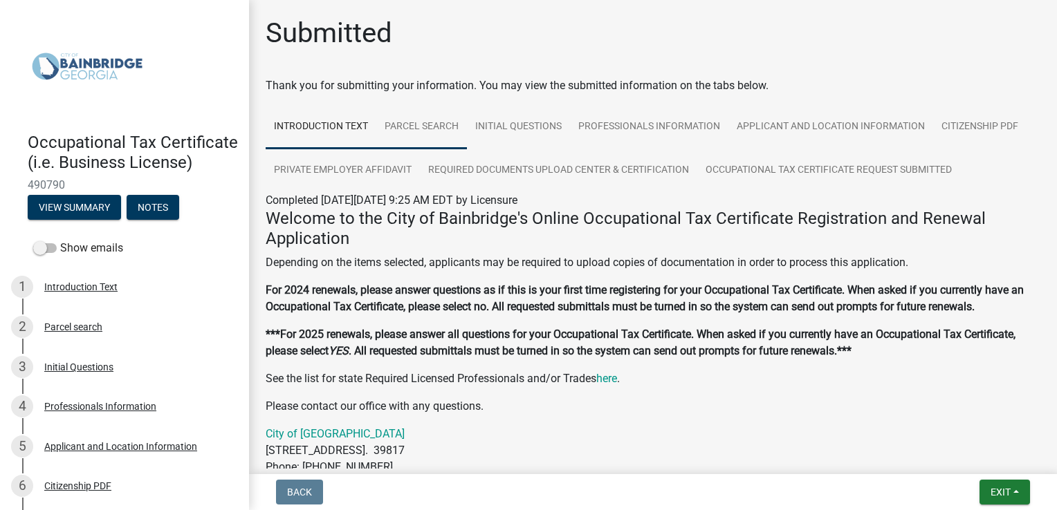
click at [396, 127] on link "Parcel search" at bounding box center [421, 127] width 91 height 44
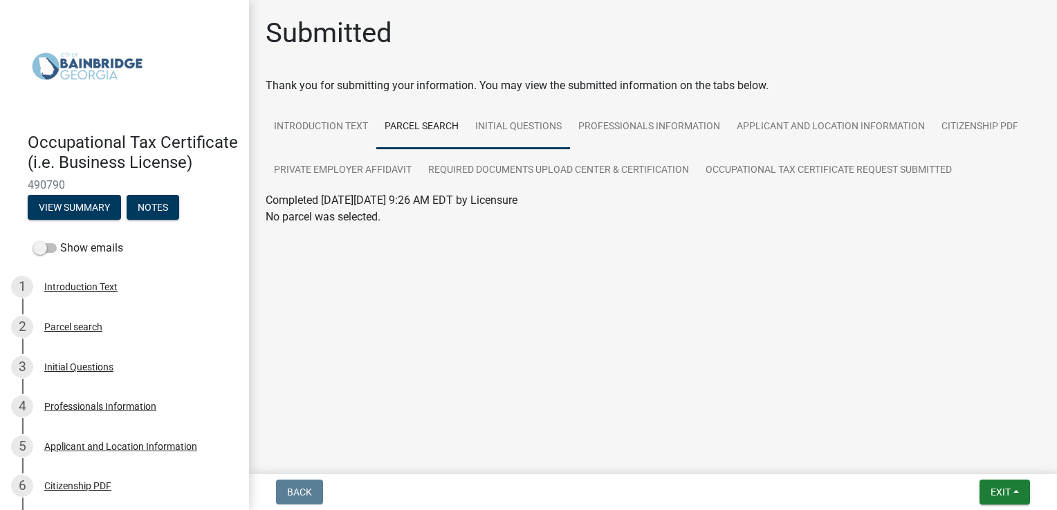
click at [499, 131] on link "Initial Questions" at bounding box center [518, 127] width 103 height 44
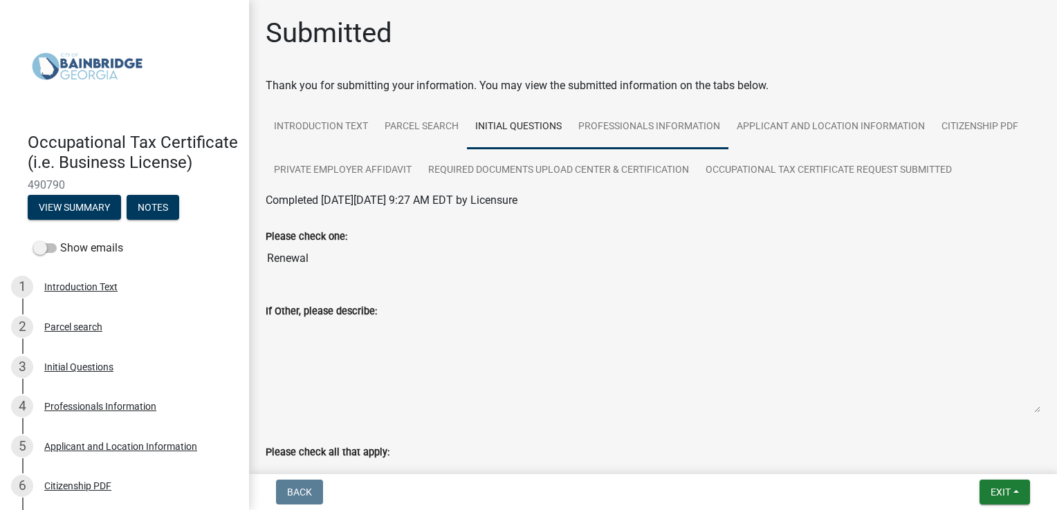
click at [640, 130] on link "Professionals Information" at bounding box center [649, 127] width 158 height 44
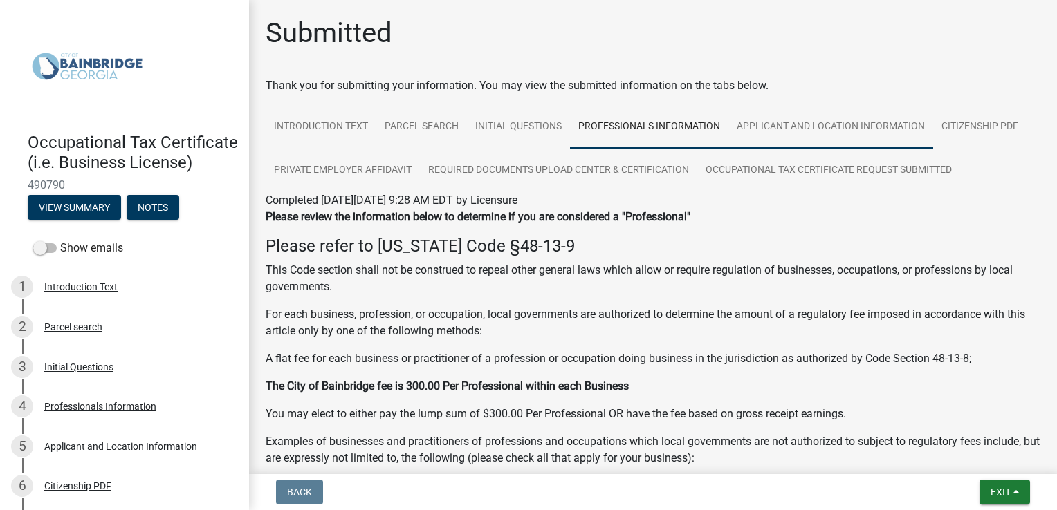
click at [808, 127] on link "Applicant and Location Information" at bounding box center [830, 127] width 205 height 44
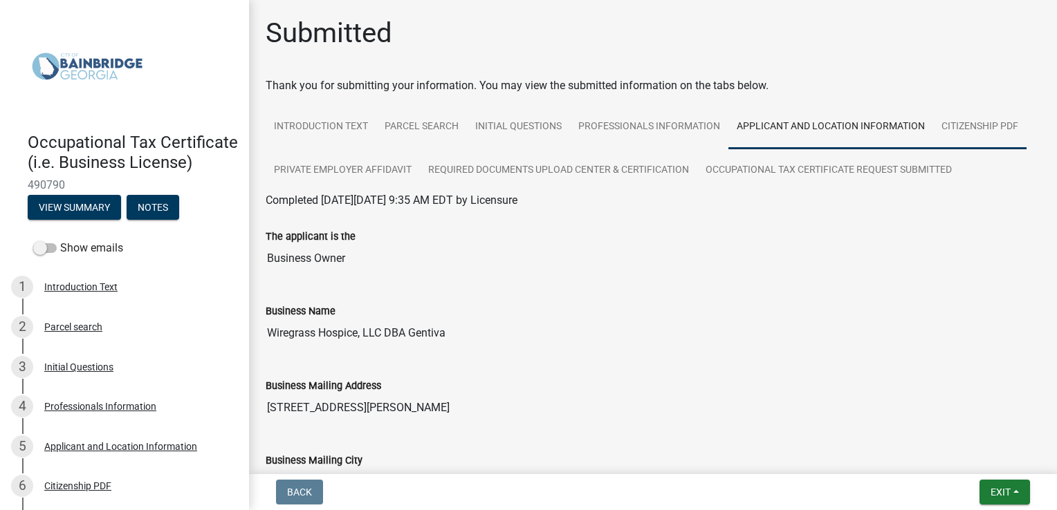
click at [985, 138] on link "Citizenship PDF" at bounding box center [979, 127] width 93 height 44
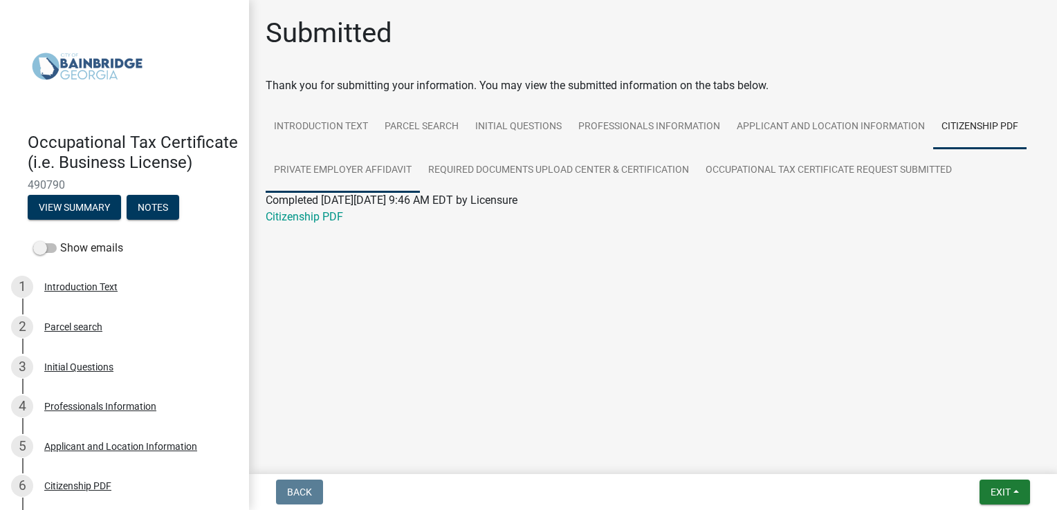
click at [365, 167] on link "Private Employer Affidavit" at bounding box center [343, 171] width 154 height 44
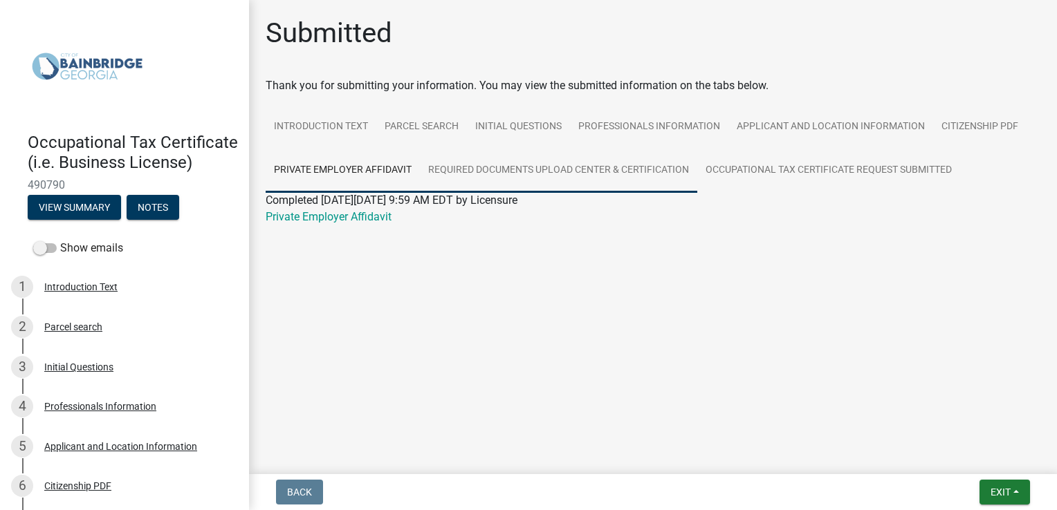
click at [530, 171] on link "Required Documents Upload Center & Certification" at bounding box center [558, 171] width 277 height 44
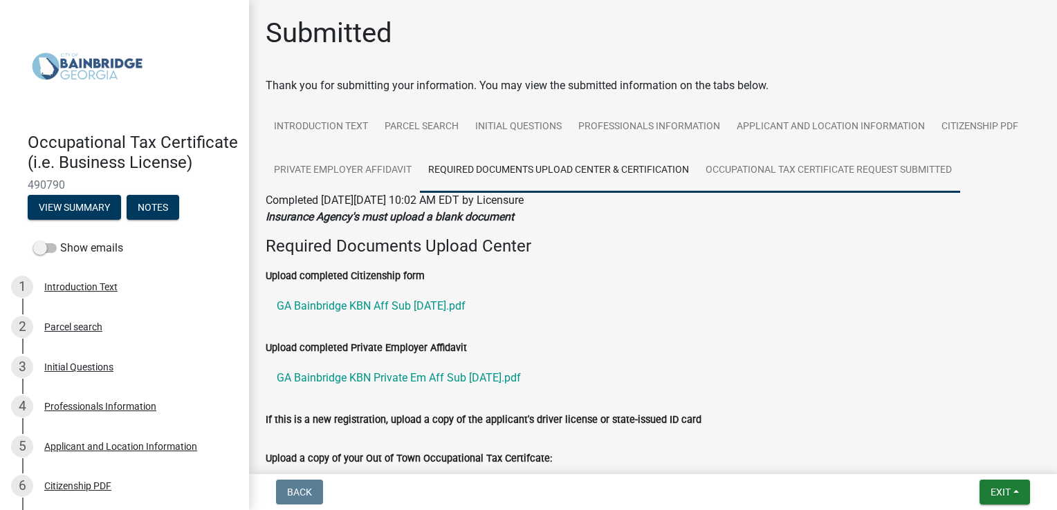
click at [823, 167] on link "Occupational Tax Certificate Request Submitted" at bounding box center [828, 171] width 263 height 44
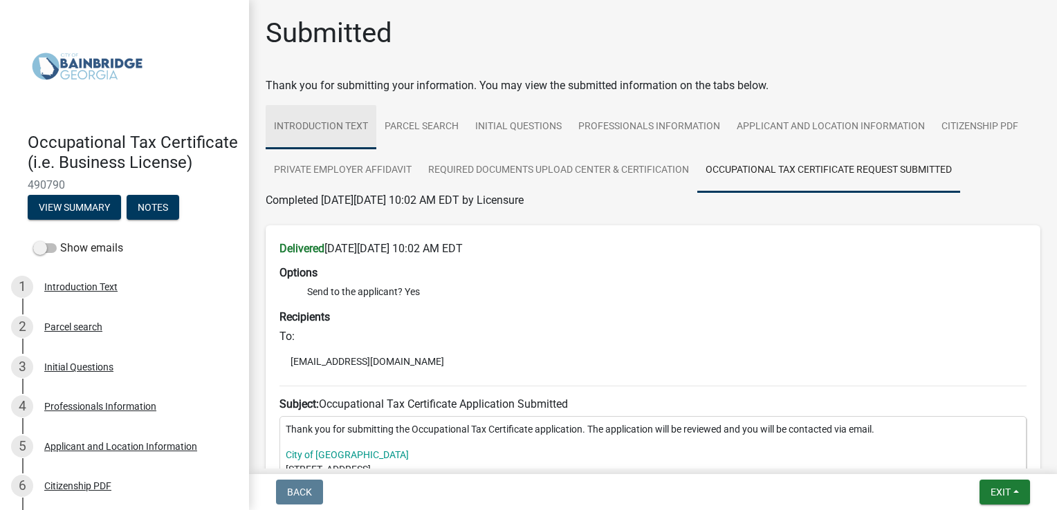
click at [322, 121] on link "Introduction Text" at bounding box center [321, 127] width 111 height 44
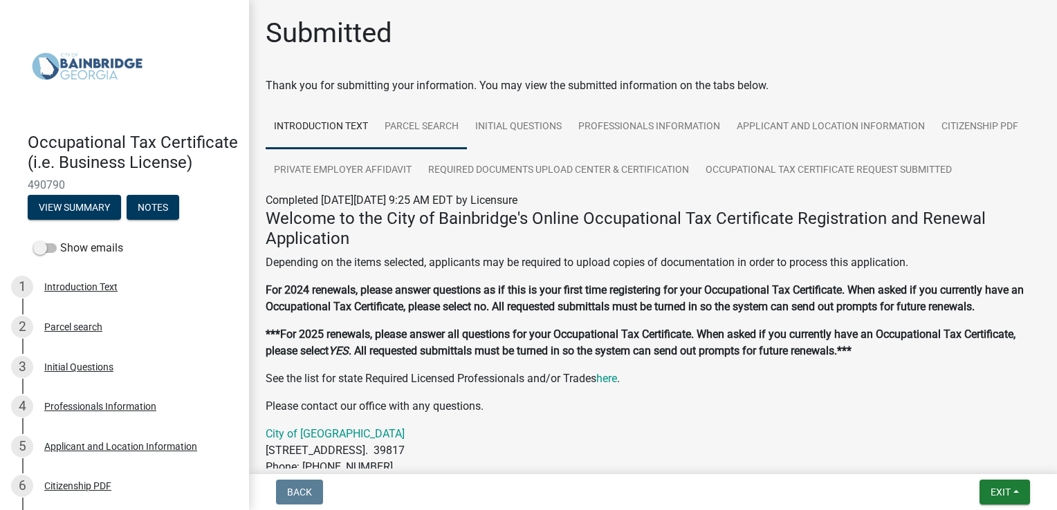
click at [434, 123] on link "Parcel search" at bounding box center [421, 127] width 91 height 44
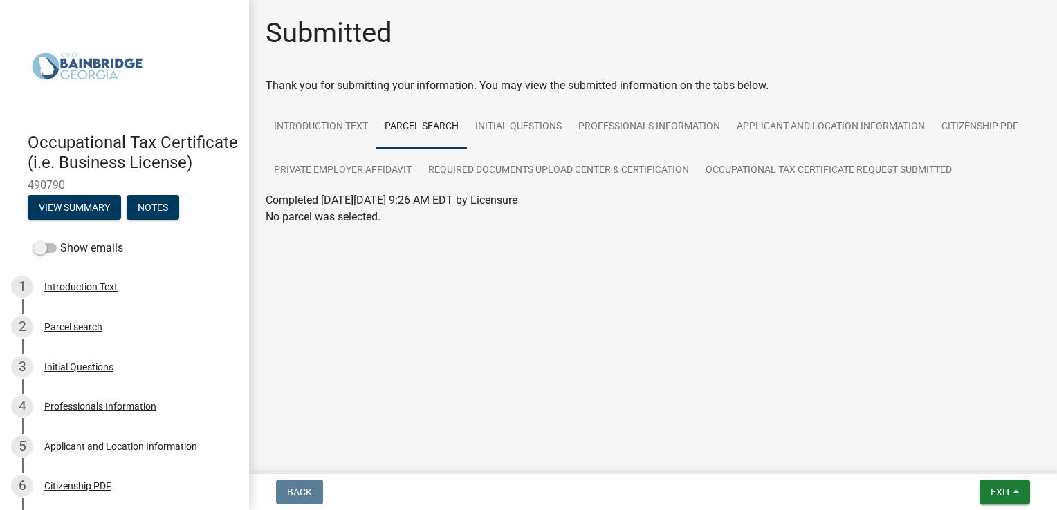
click at [451, 264] on div "Submitted Thank you for submitting your information. You may view the submitted…" at bounding box center [652, 141] width 795 height 249
click at [523, 140] on link "Initial Questions" at bounding box center [518, 127] width 103 height 44
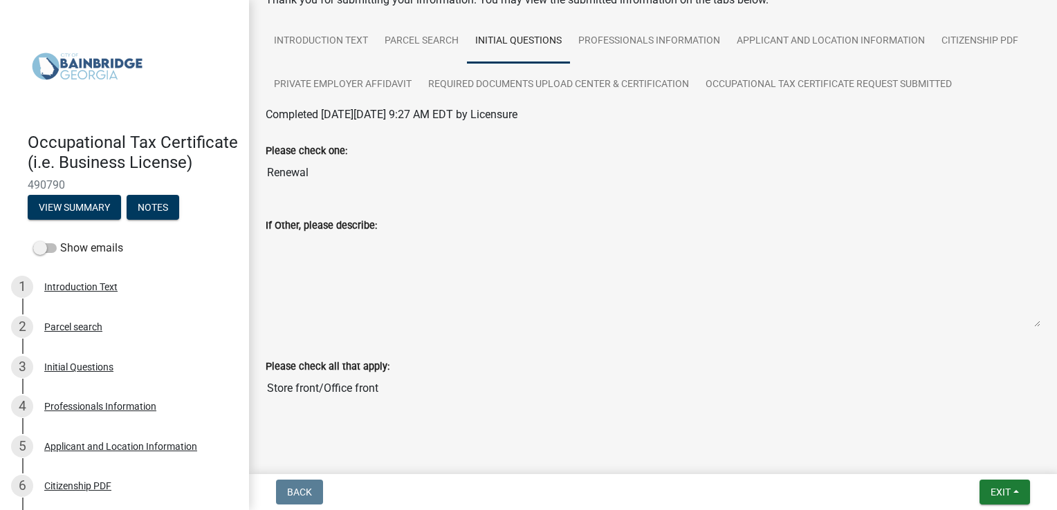
scroll to position [111, 0]
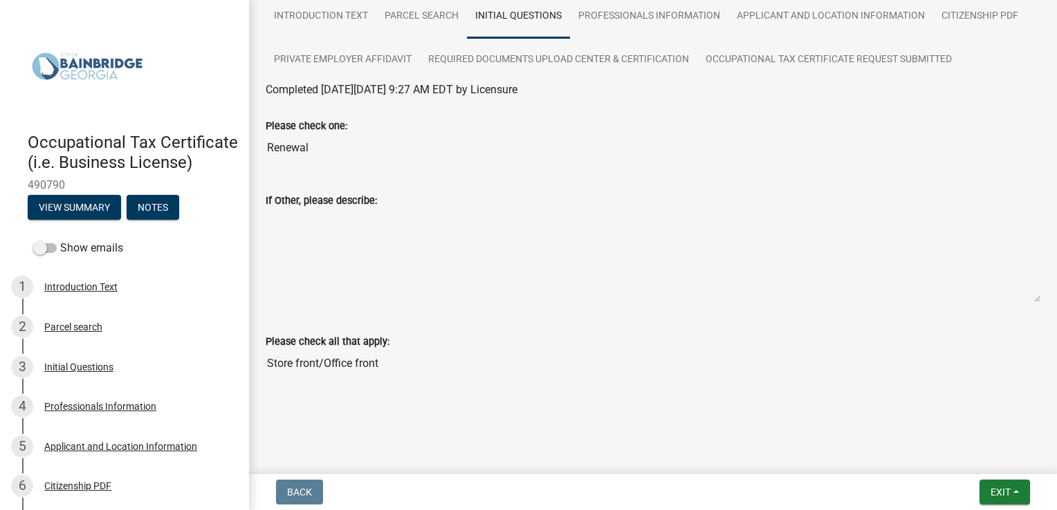
drag, startPoint x: 475, startPoint y: 365, endPoint x: 397, endPoint y: 311, distance: 95.0
click at [397, 311] on div "If Other, please describe:" at bounding box center [652, 243] width 795 height 141
click at [607, 15] on link "Professionals Information" at bounding box center [649, 16] width 158 height 44
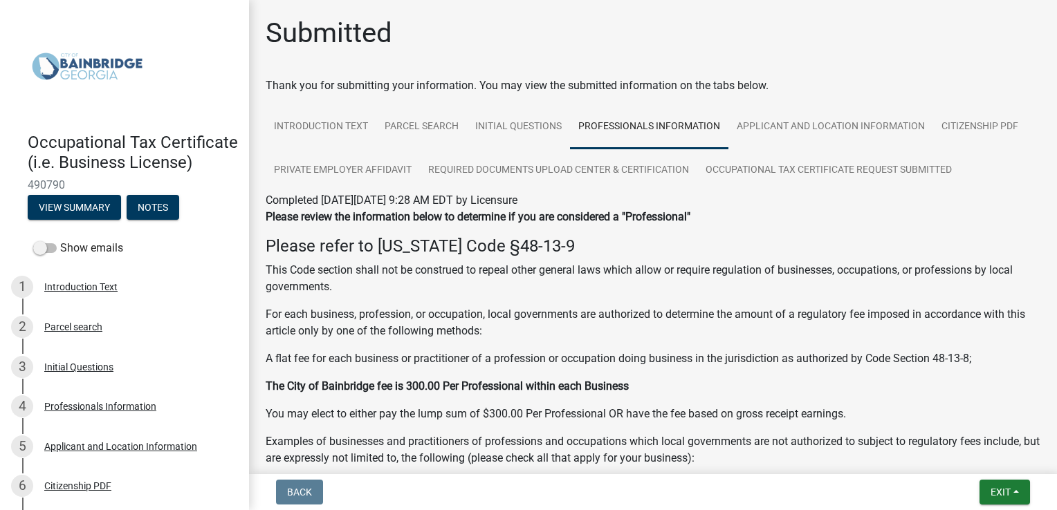
drag, startPoint x: 741, startPoint y: 239, endPoint x: 667, endPoint y: 260, distance: 76.9
click at [667, 260] on div "Please review the information below to determine if you are considered a "Profe…" at bounding box center [653, 338] width 775 height 258
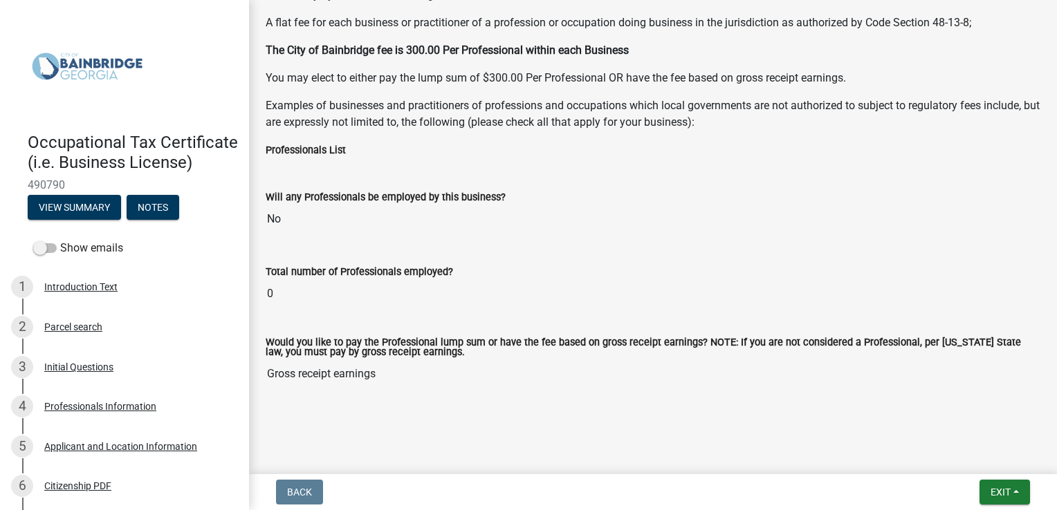
scroll to position [221, 0]
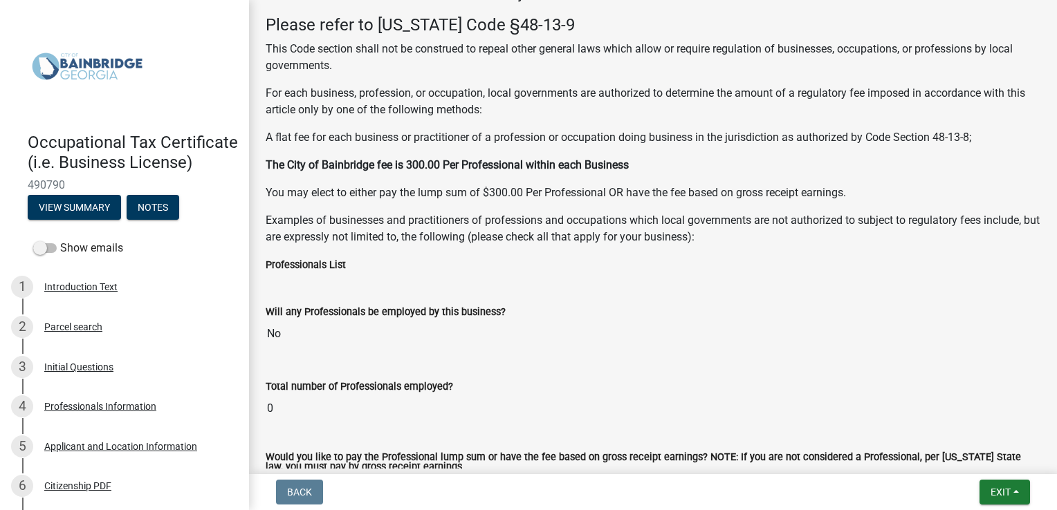
click at [686, 245] on p "Examples of businesses and practitioners of professions and occupations which l…" at bounding box center [653, 228] width 775 height 33
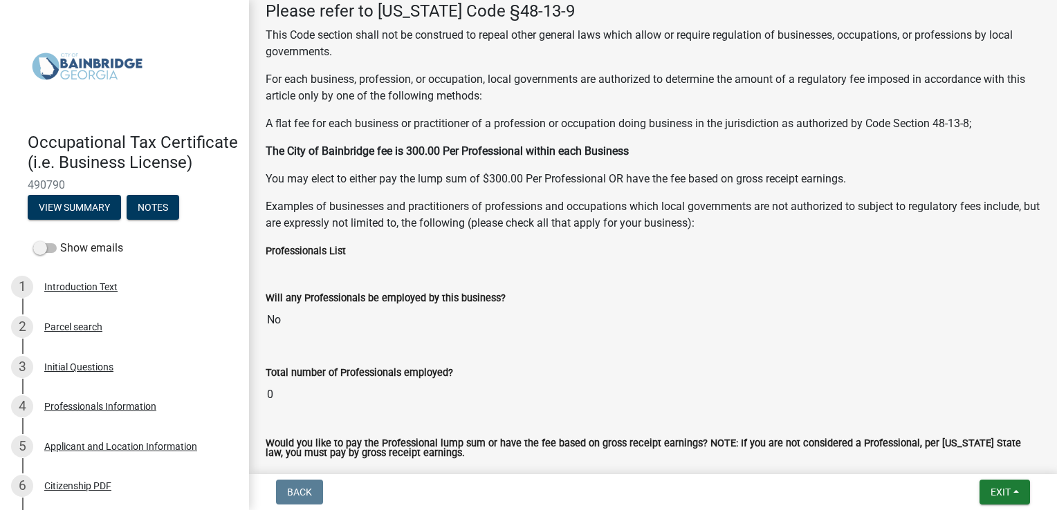
scroll to position [0, 0]
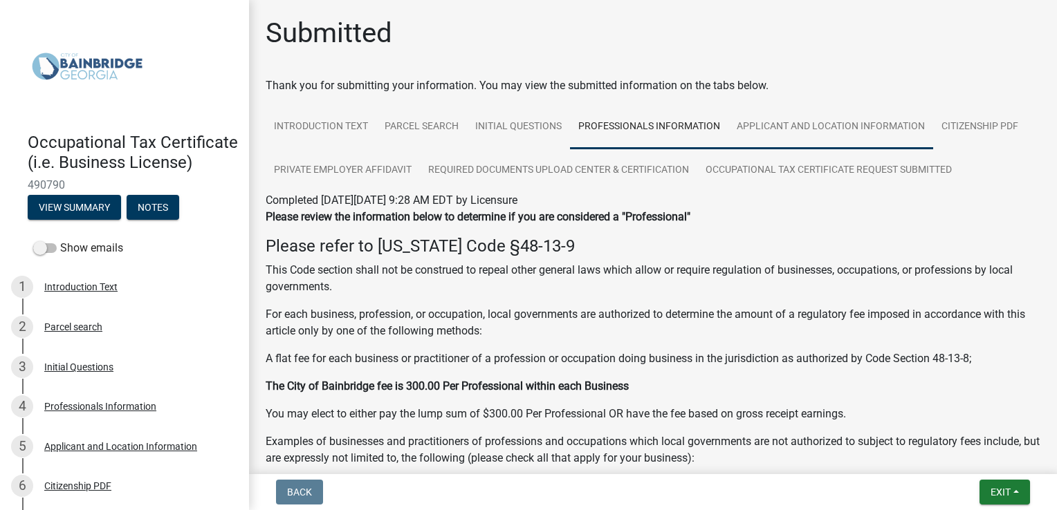
click at [764, 142] on link "Applicant and Location Information" at bounding box center [830, 127] width 205 height 44
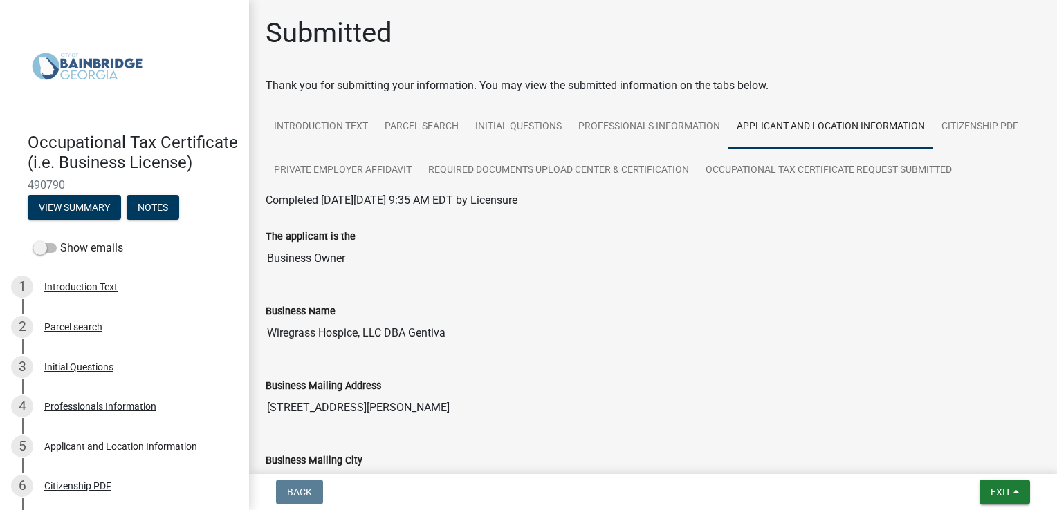
click at [669, 269] on input "Business Owner" at bounding box center [653, 259] width 775 height 28
click at [670, 268] on input "Business Owner" at bounding box center [653, 259] width 775 height 28
click at [685, 286] on div "Business Name Wiregrass Hospice, LLC DBA Gentiva" at bounding box center [653, 316] width 775 height 64
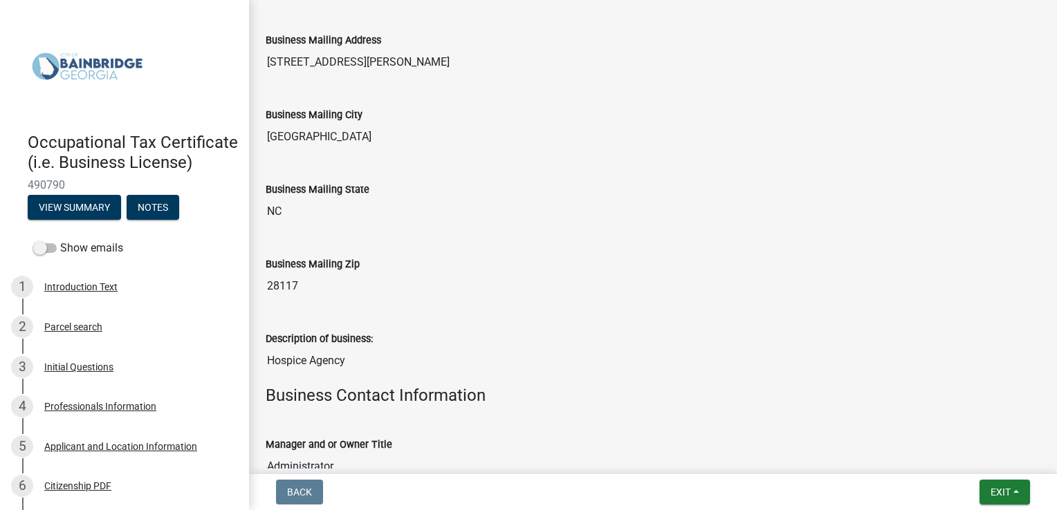
scroll to position [461, 0]
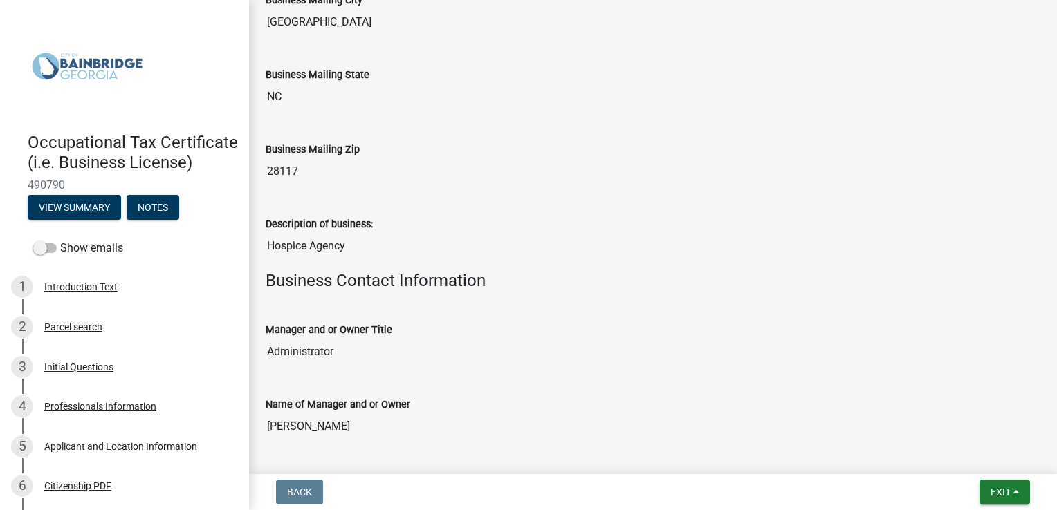
click at [687, 405] on div "Name of Manager and or Owner" at bounding box center [653, 404] width 775 height 17
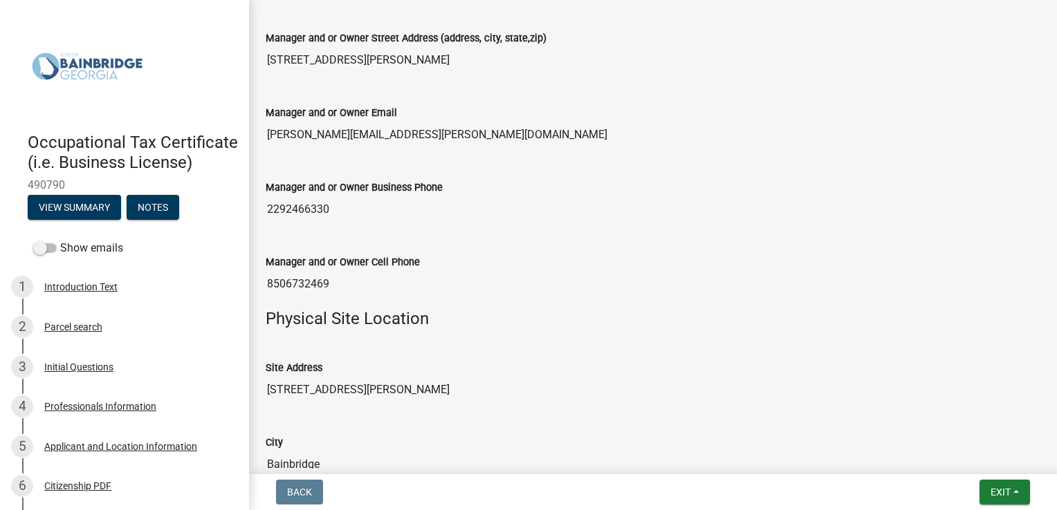
scroll to position [922, 0]
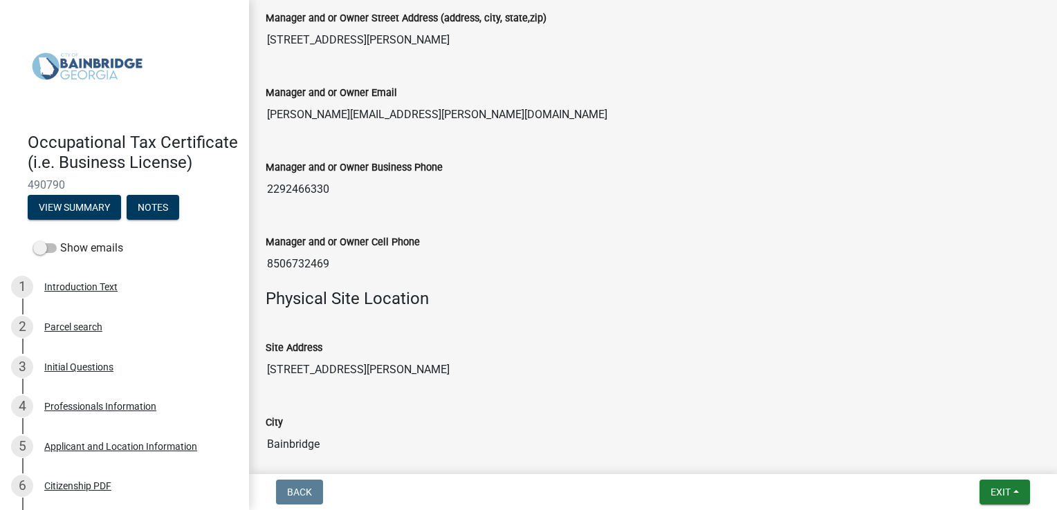
click at [835, 399] on div "City [GEOGRAPHIC_DATA]" at bounding box center [653, 427] width 775 height 64
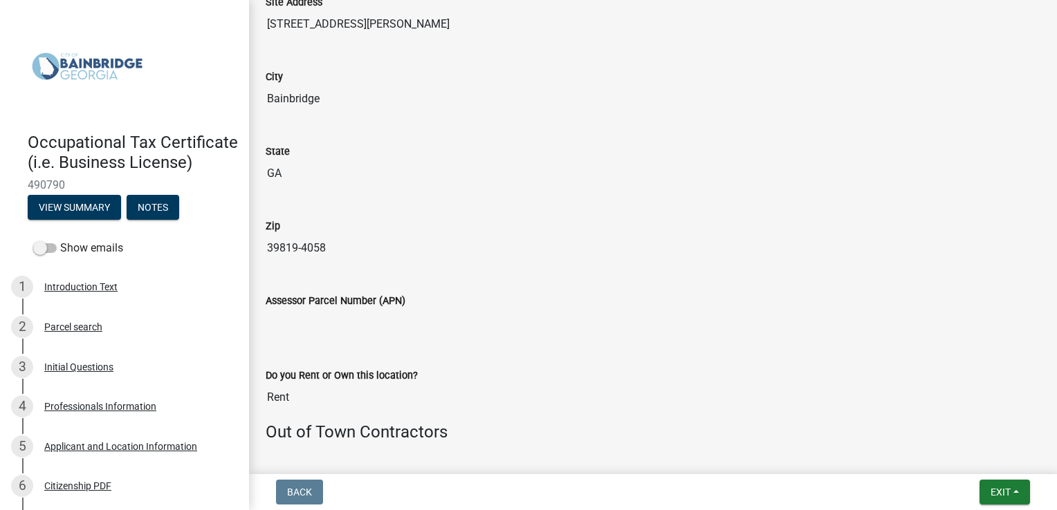
scroll to position [1383, 0]
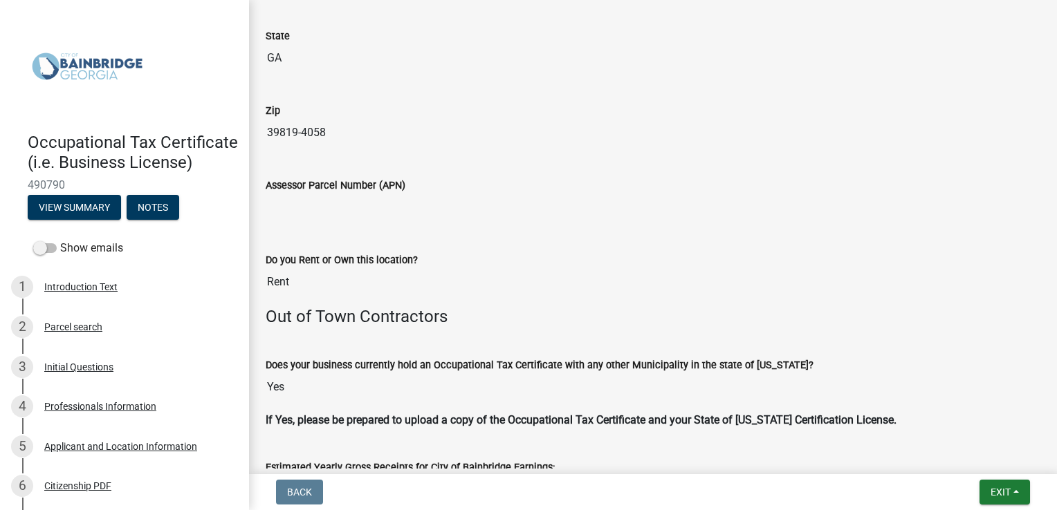
click at [714, 187] on div "Assessor Parcel Number (APN)" at bounding box center [653, 185] width 775 height 17
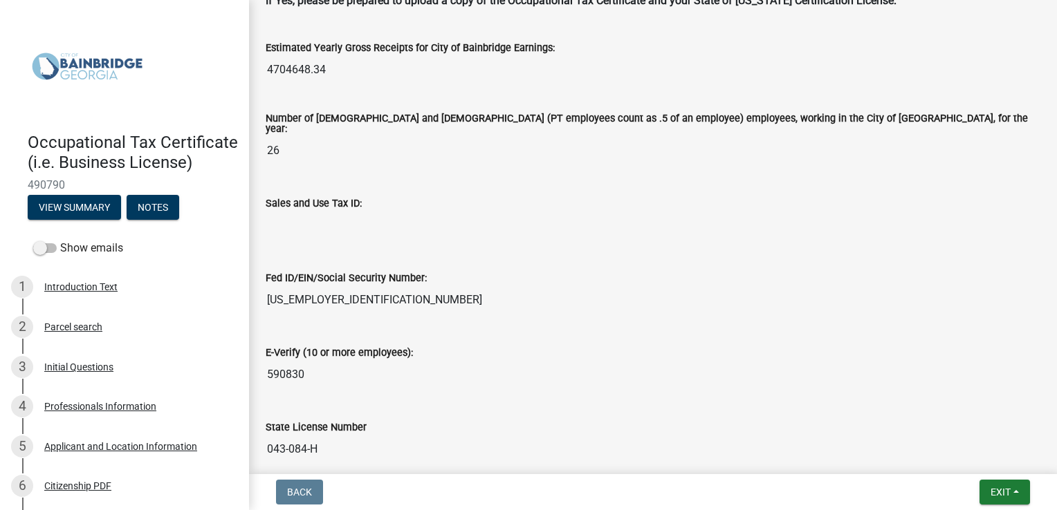
scroll to position [1844, 0]
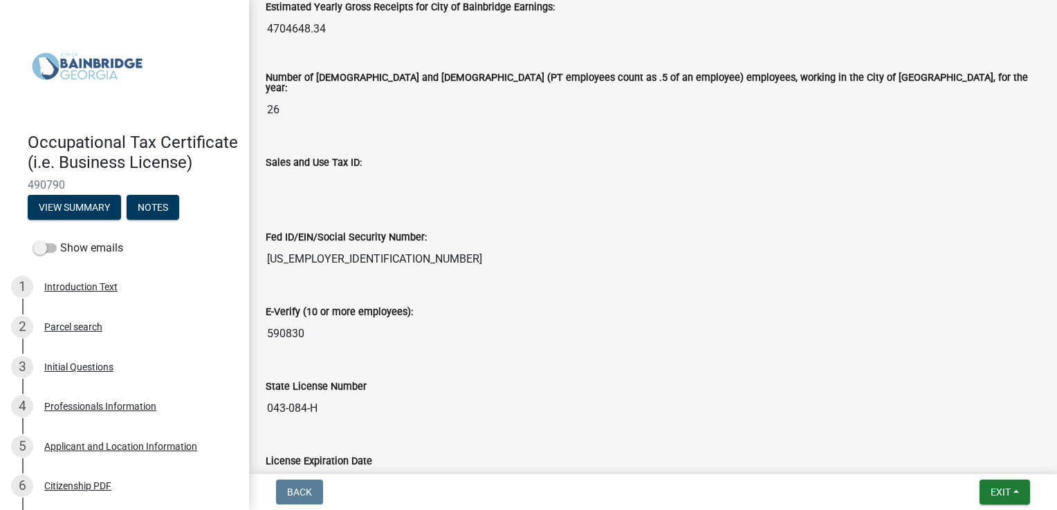
click at [553, 154] on div "Sales and Use Tax ID:" at bounding box center [653, 162] width 775 height 17
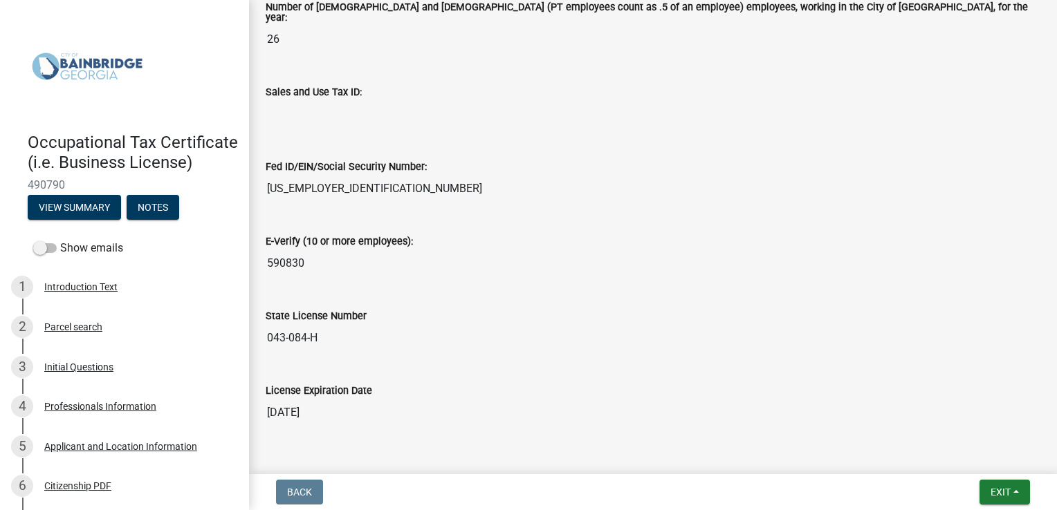
scroll to position [1940, 0]
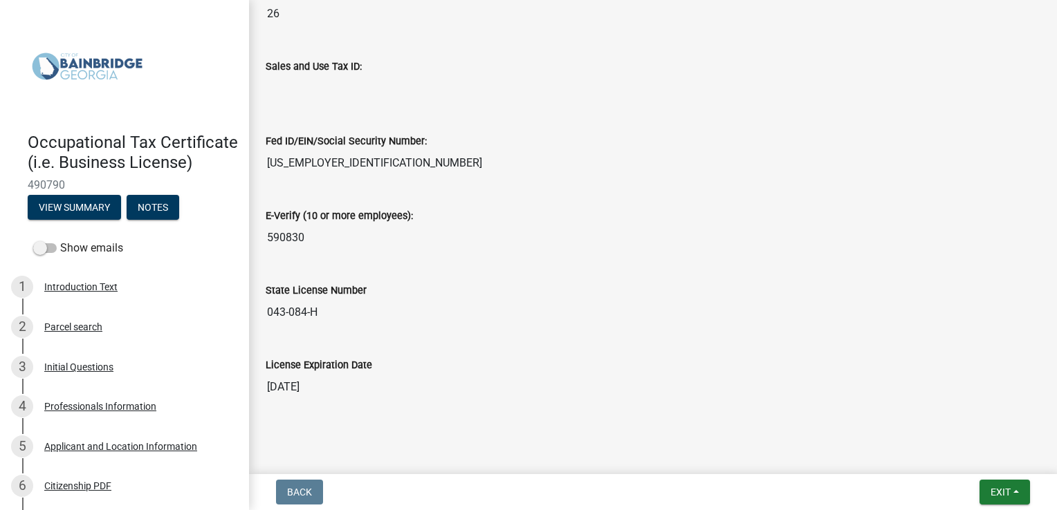
click at [342, 383] on input "[DATE]" at bounding box center [653, 387] width 775 height 28
click at [338, 380] on input "[DATE]" at bounding box center [653, 387] width 775 height 28
drag, startPoint x: 338, startPoint y: 380, endPoint x: 434, endPoint y: 309, distance: 119.7
click at [434, 311] on input "043-084-H" at bounding box center [653, 313] width 775 height 28
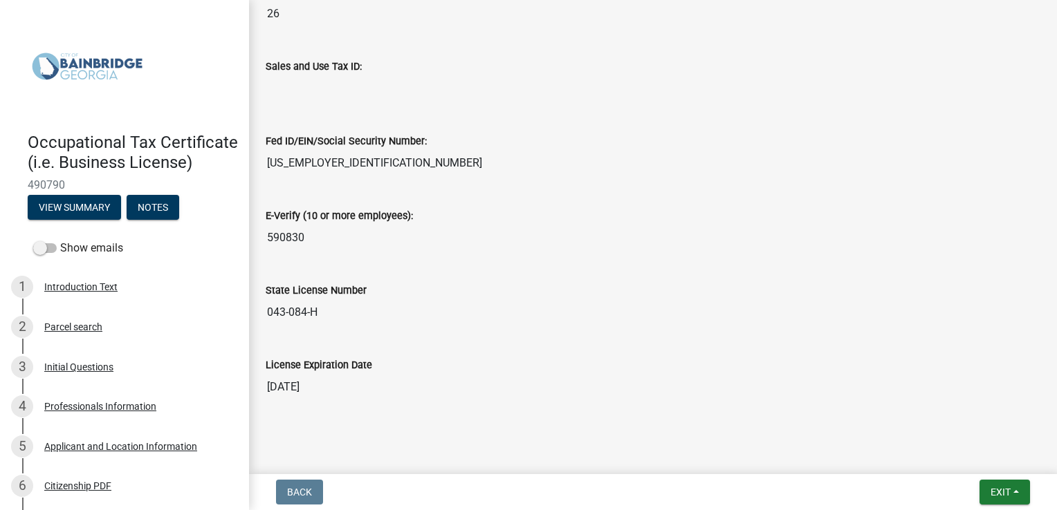
click at [400, 373] on input "[DATE]" at bounding box center [653, 387] width 775 height 28
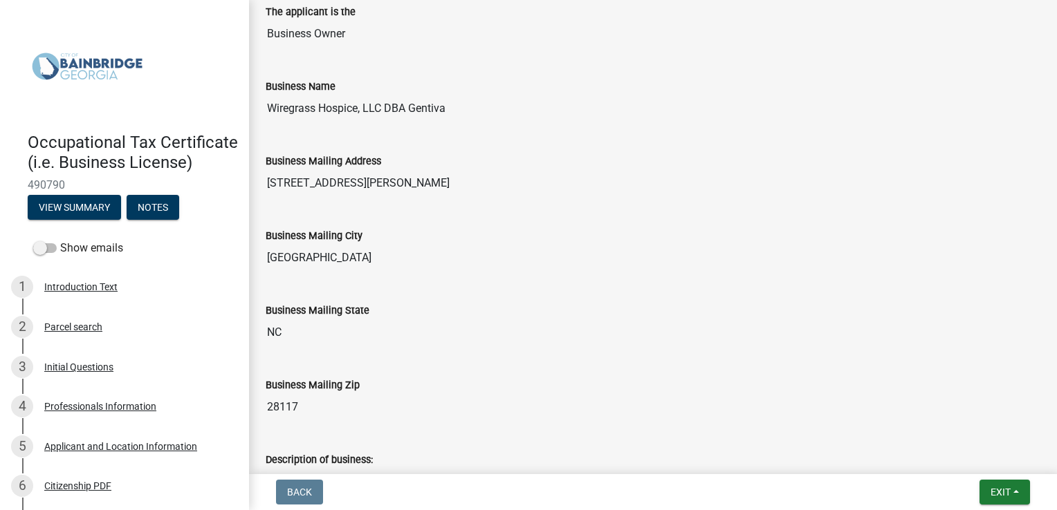
scroll to position [0, 0]
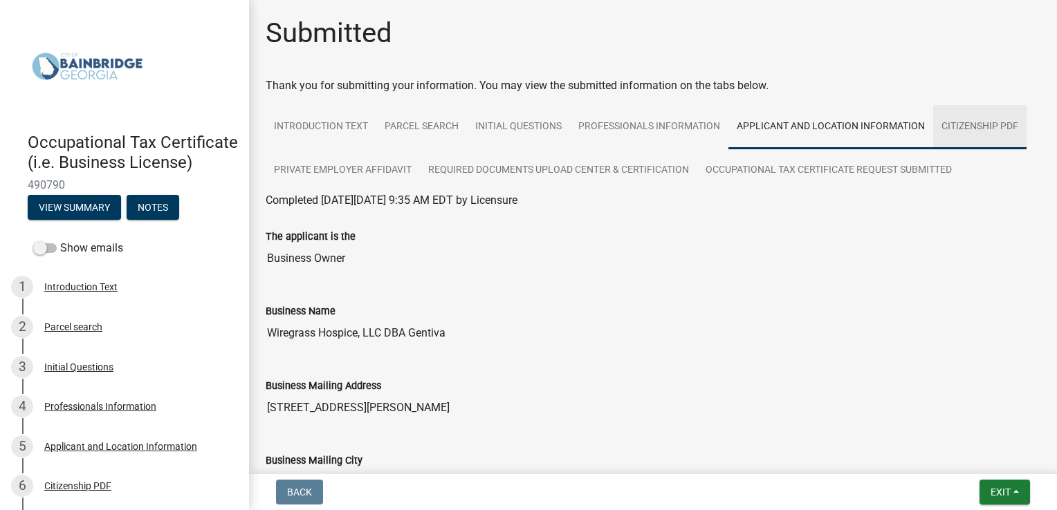
click at [984, 120] on link "Citizenship PDF" at bounding box center [979, 127] width 93 height 44
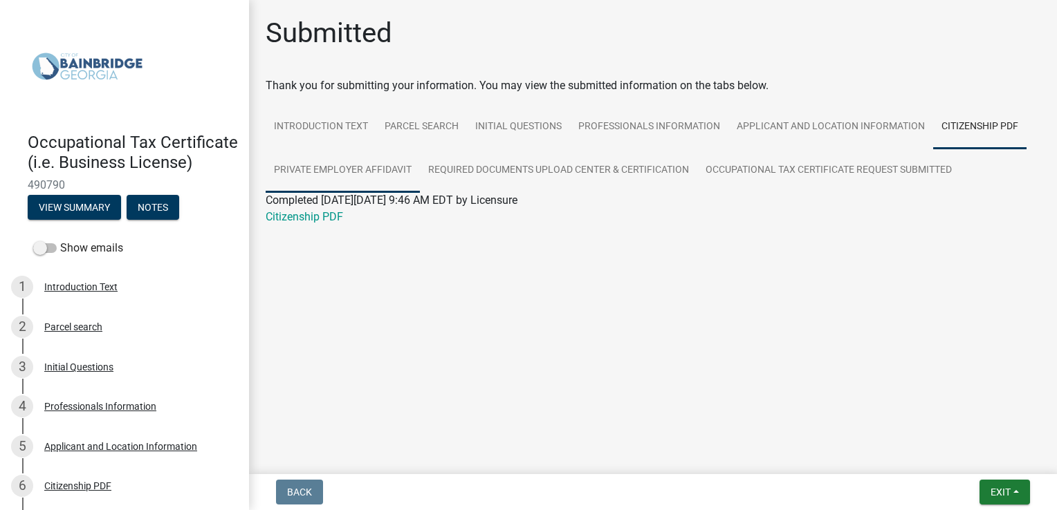
click at [378, 170] on link "Private Employer Affidavit" at bounding box center [343, 171] width 154 height 44
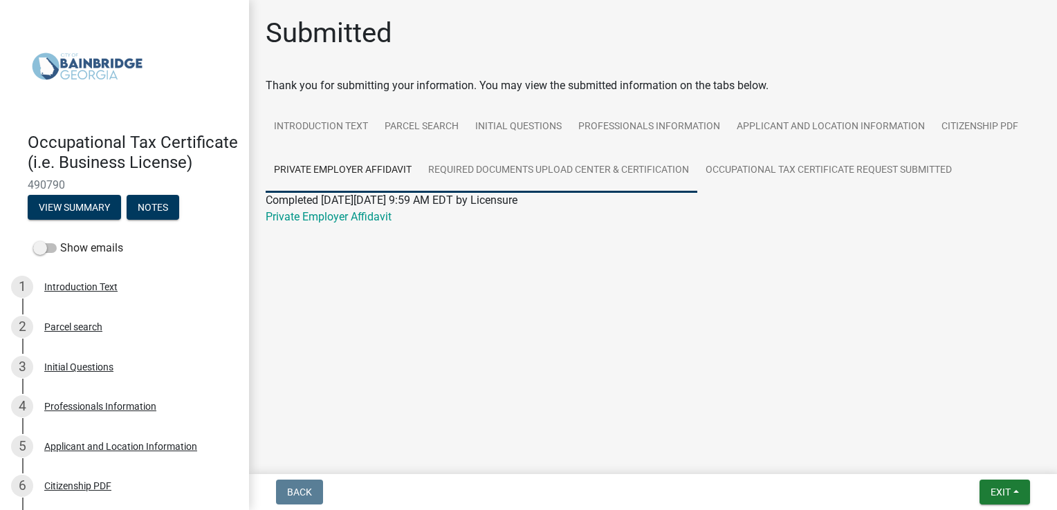
click at [477, 167] on link "Required Documents Upload Center & Certification" at bounding box center [558, 171] width 277 height 44
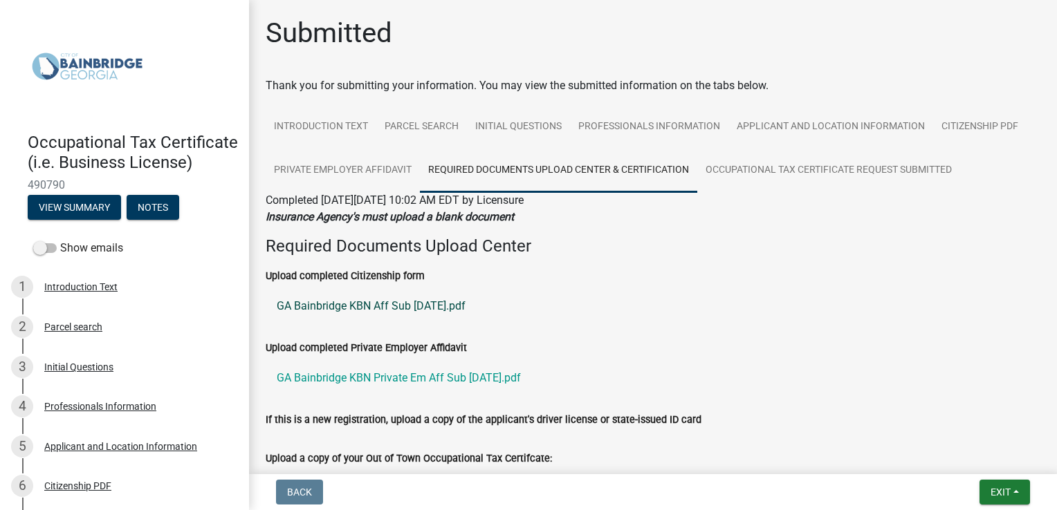
click at [669, 310] on link "GA Bainbridge KBN Aff Sub [DATE].pdf" at bounding box center [653, 306] width 775 height 33
click at [791, 242] on h4 "Required Documents Upload Center" at bounding box center [653, 247] width 775 height 20
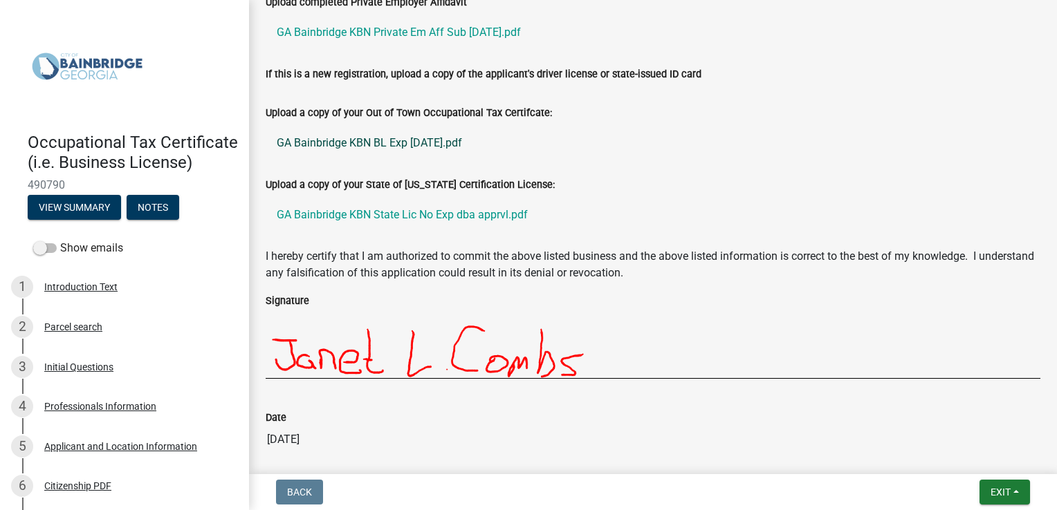
scroll to position [412, 0]
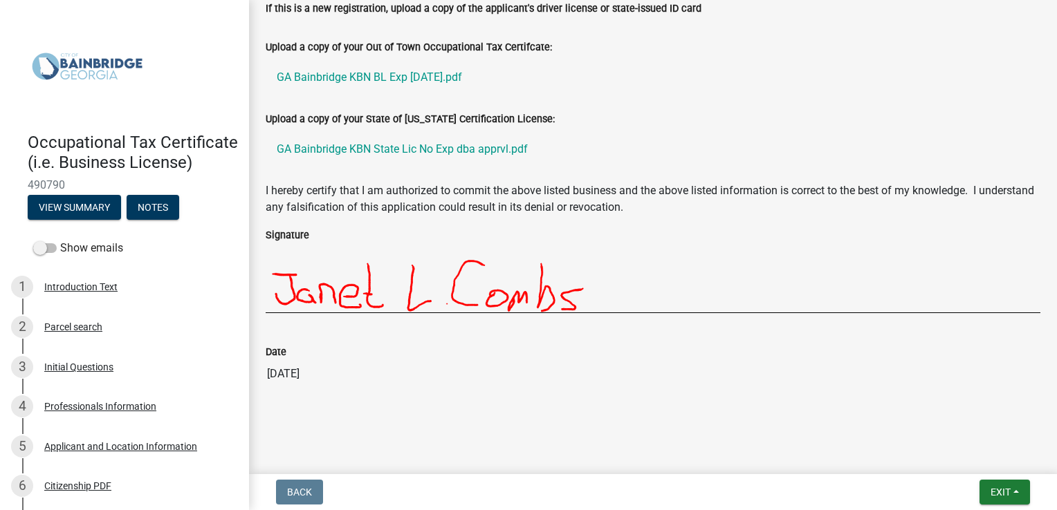
click at [744, 383] on input "[DATE]" at bounding box center [653, 374] width 775 height 28
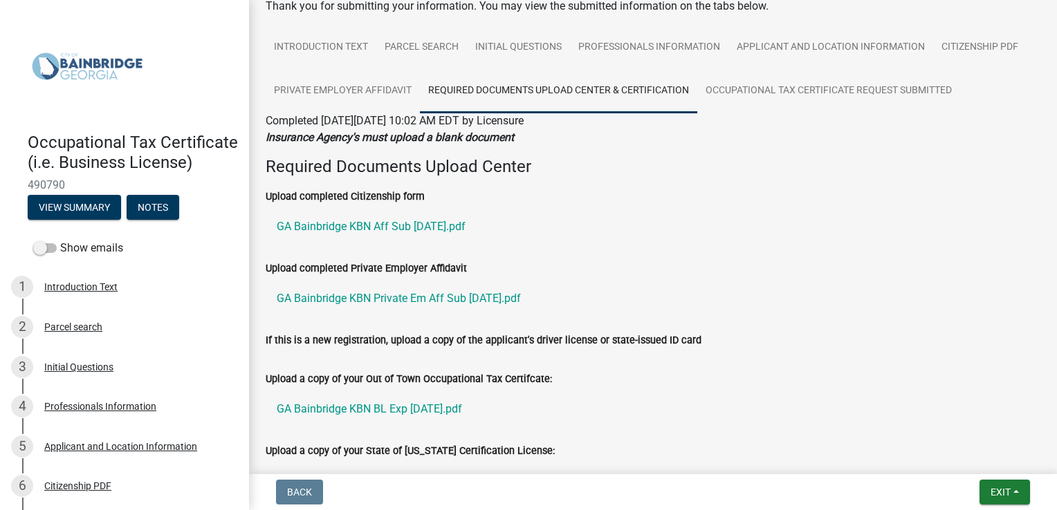
scroll to position [0, 0]
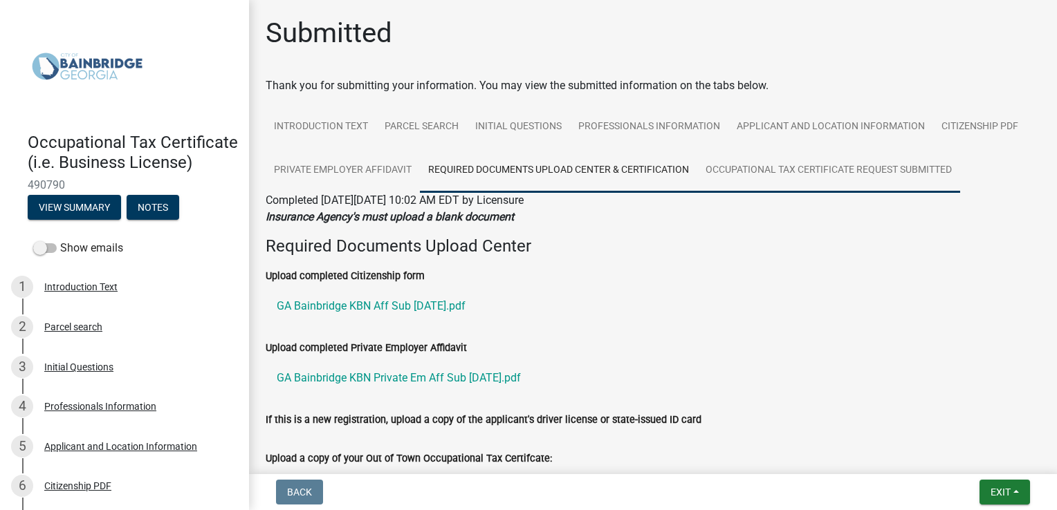
click at [794, 174] on link "Occupational Tax Certificate Request Submitted" at bounding box center [828, 171] width 263 height 44
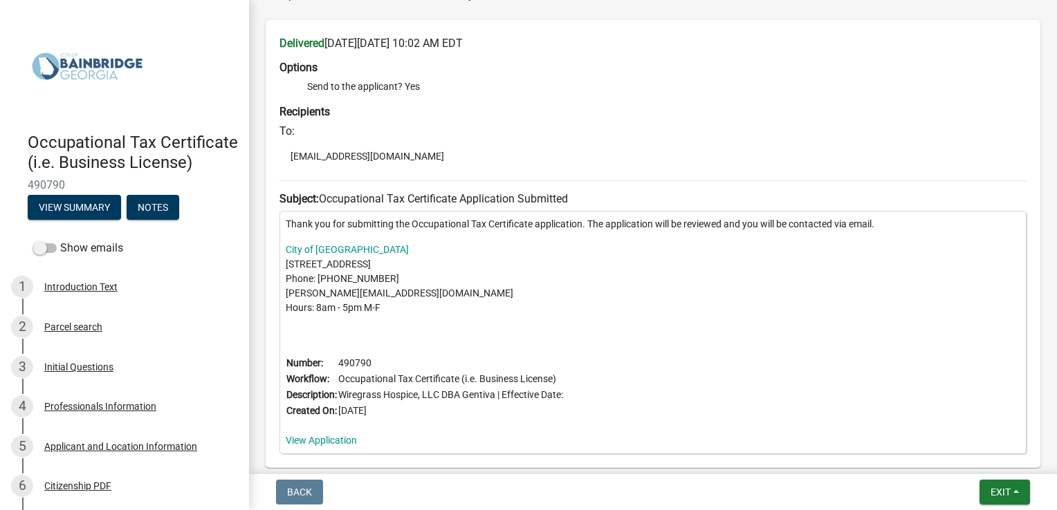
scroll to position [230, 0]
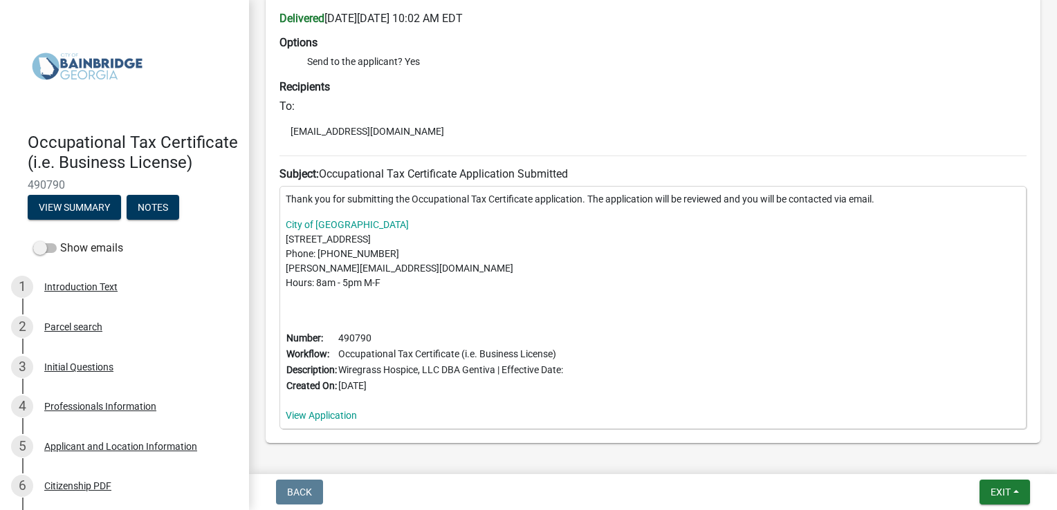
click at [706, 381] on div "Thank you for submitting the Occupational Tax Certificate application. The appl…" at bounding box center [652, 307] width 747 height 243
click at [330, 418] on link "View Application" at bounding box center [321, 415] width 71 height 11
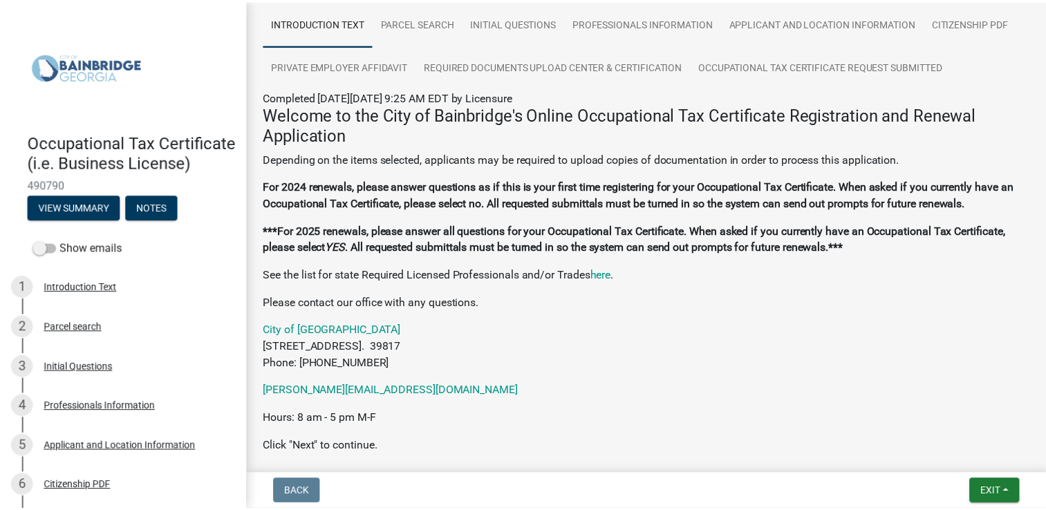
scroll to position [172, 0]
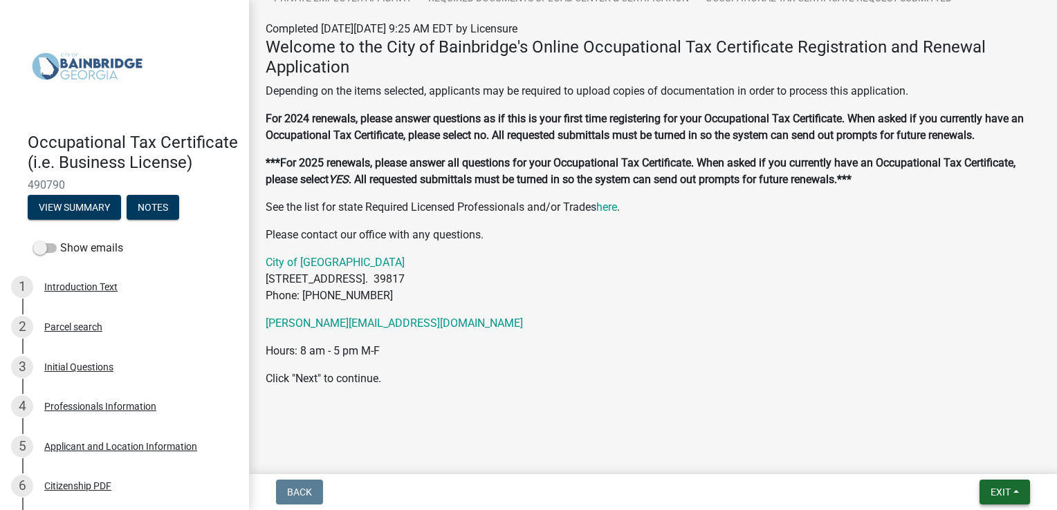
click at [1007, 490] on span "Exit" at bounding box center [1000, 492] width 20 height 11
click at [958, 458] on button "Save & Exit" at bounding box center [975, 456] width 111 height 33
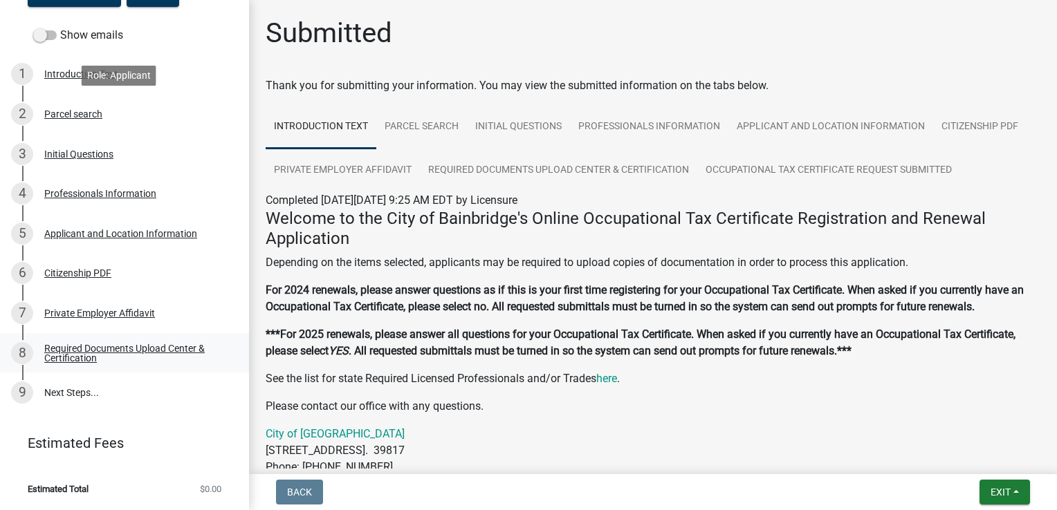
scroll to position [232, 0]
